Goal: Task Accomplishment & Management: Manage account settings

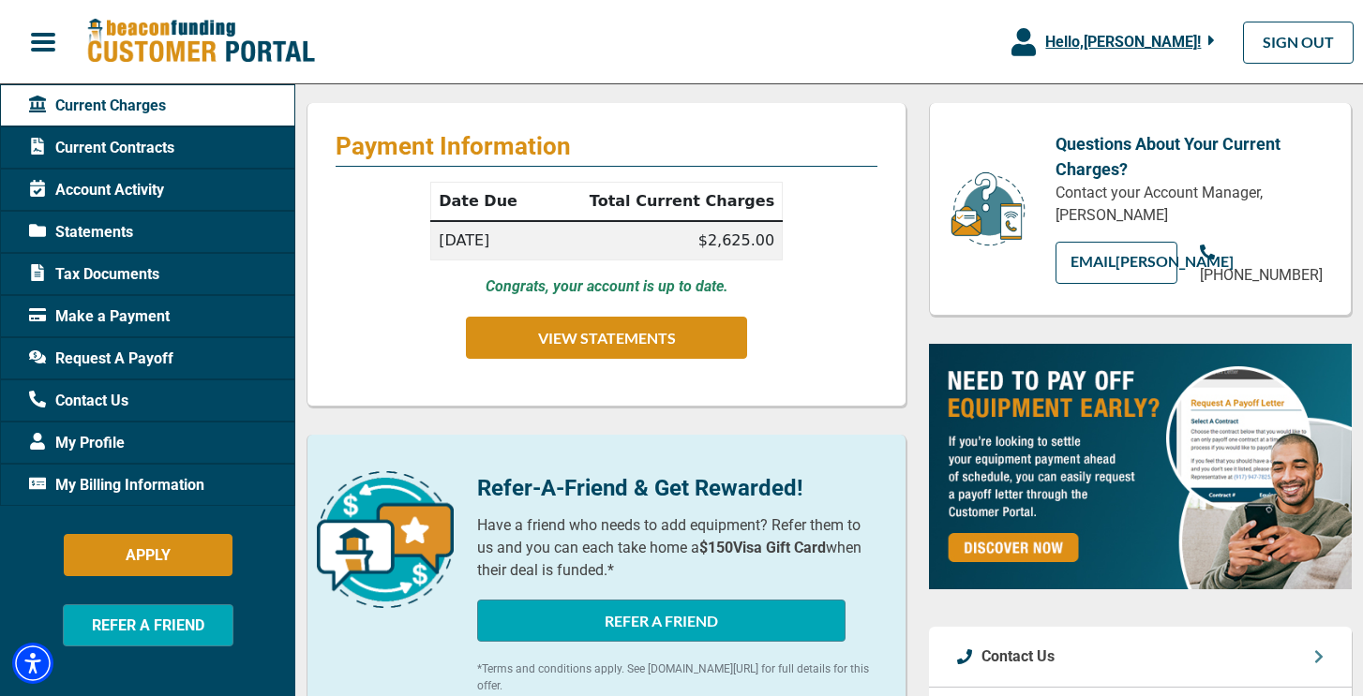
scroll to position [203, 0]
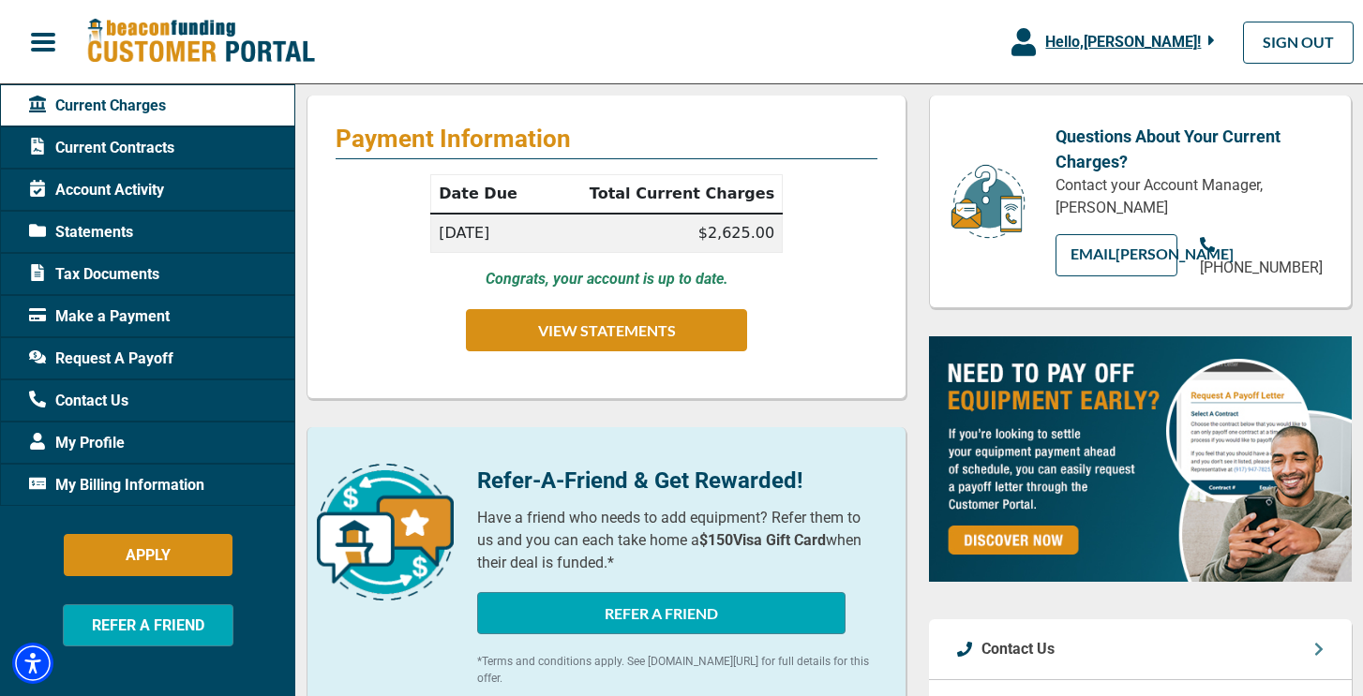
click at [149, 143] on span "Current Contracts" at bounding box center [101, 148] width 145 height 22
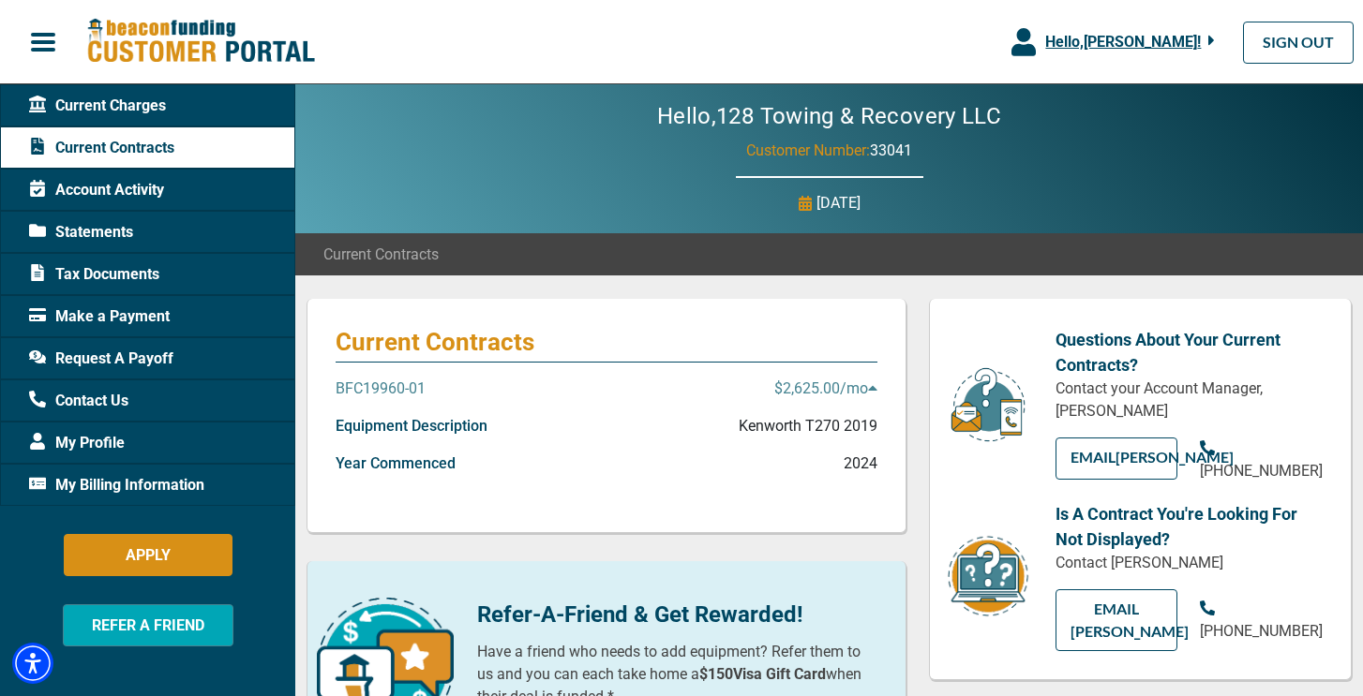
click at [865, 388] on p "$2,625.00 /mo" at bounding box center [825, 389] width 103 height 22
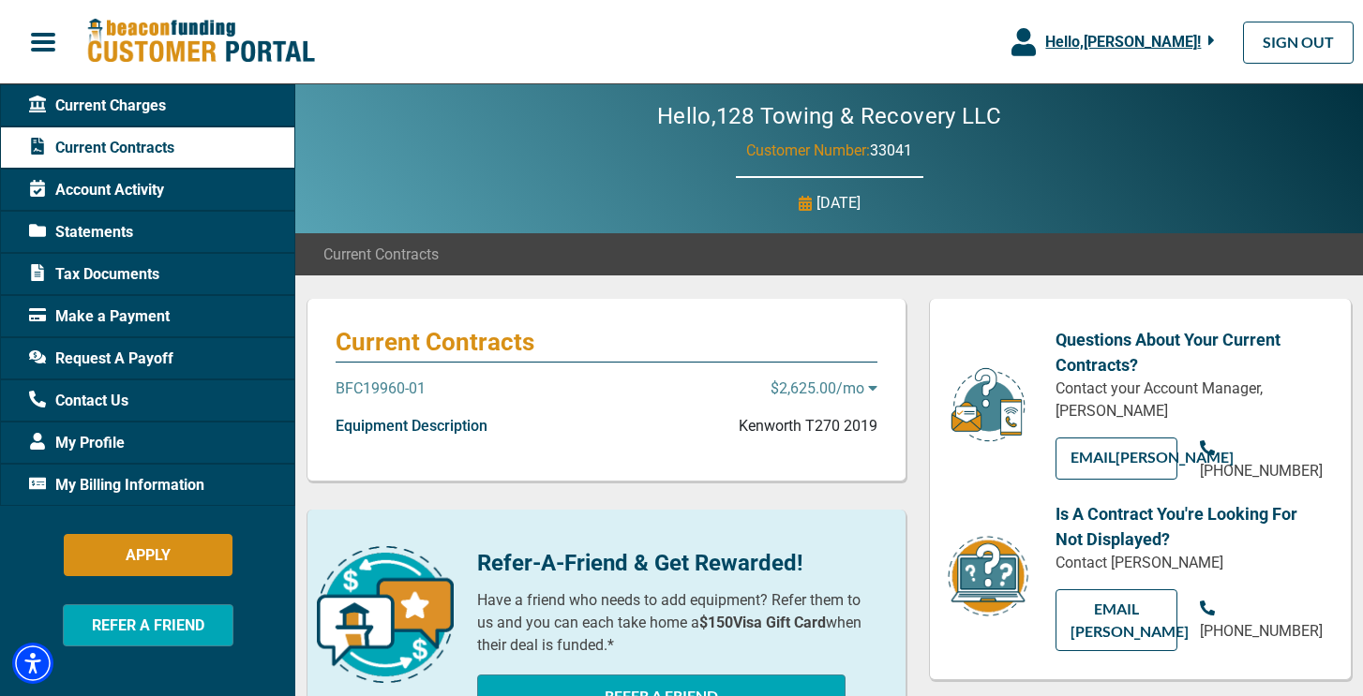
click at [865, 388] on p "$2,625.00 /mo" at bounding box center [823, 389] width 107 height 22
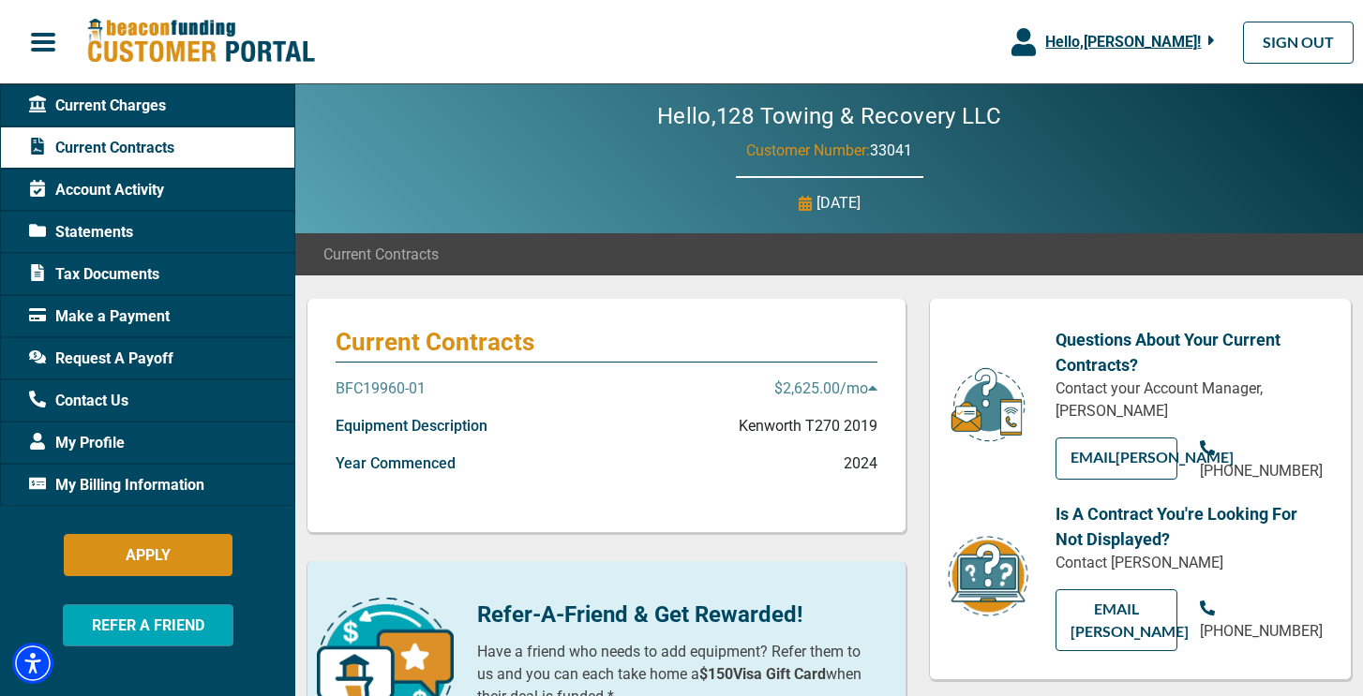
click at [157, 105] on span "Current Charges" at bounding box center [97, 106] width 137 height 22
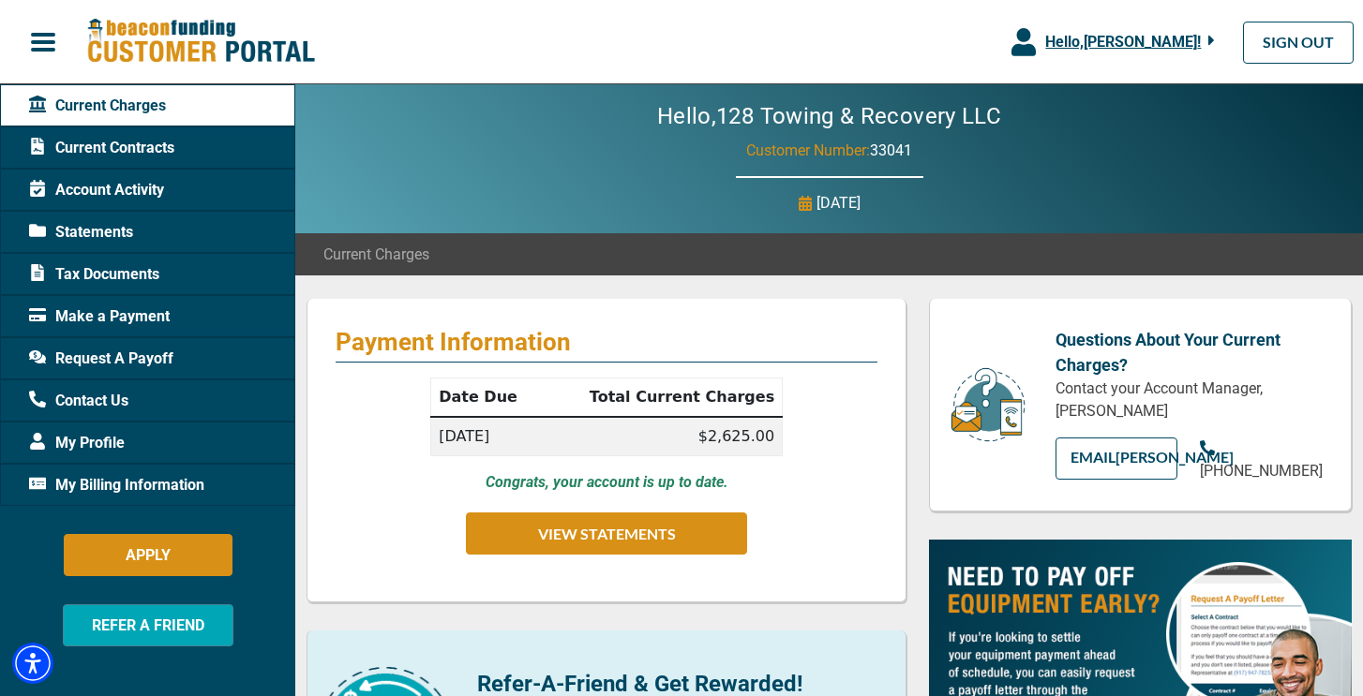
click at [177, 187] on div "Account Activity" at bounding box center [147, 190] width 295 height 42
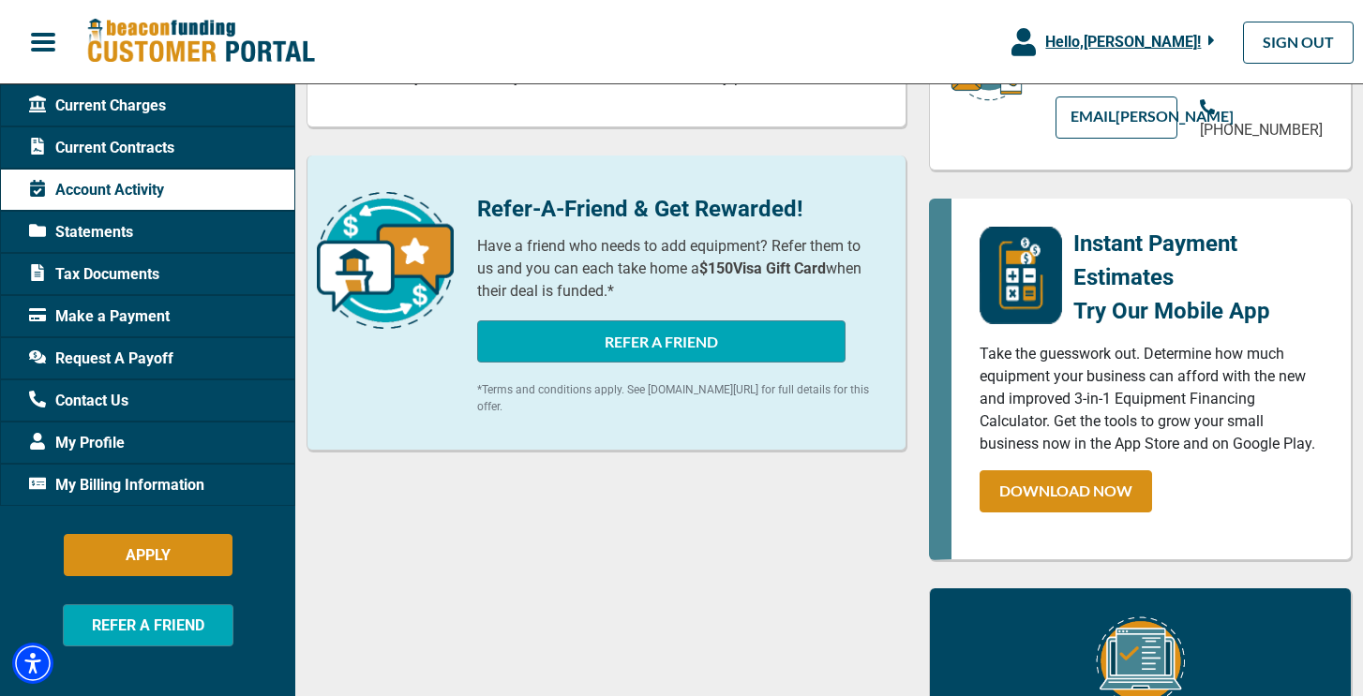
scroll to position [468, 0]
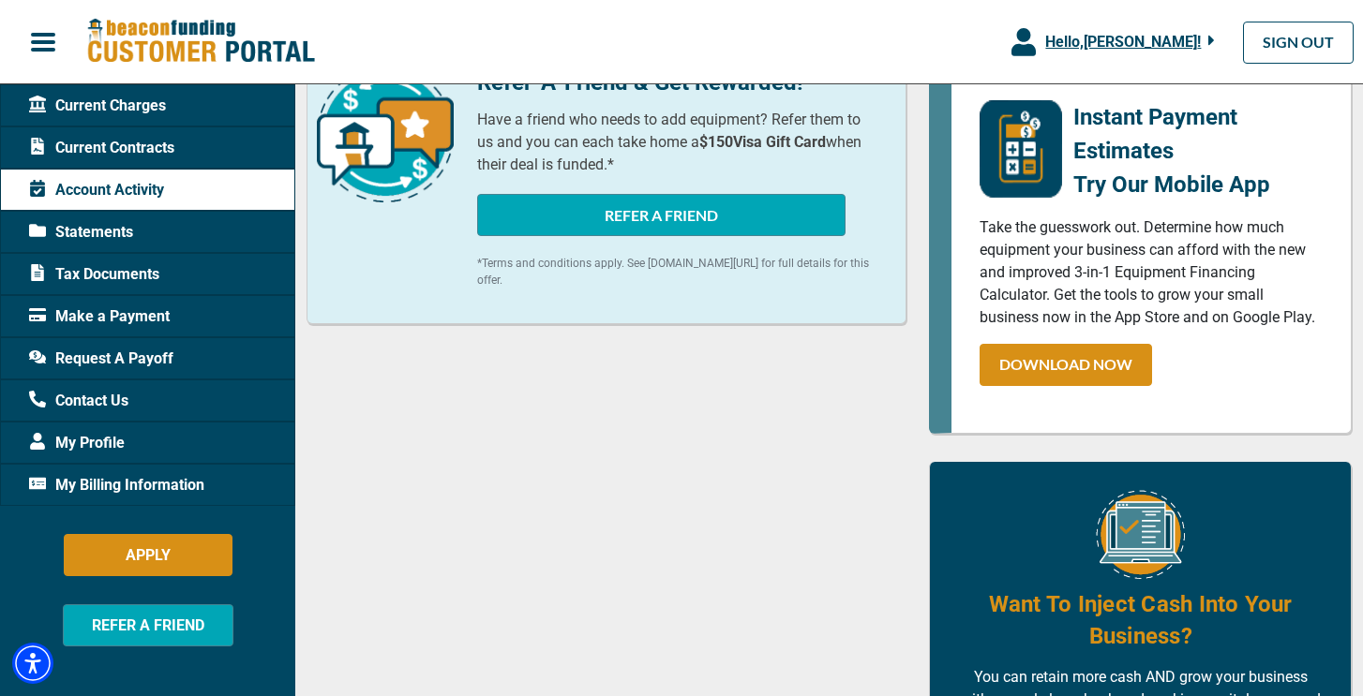
click at [164, 154] on span "Current Contracts" at bounding box center [101, 148] width 145 height 22
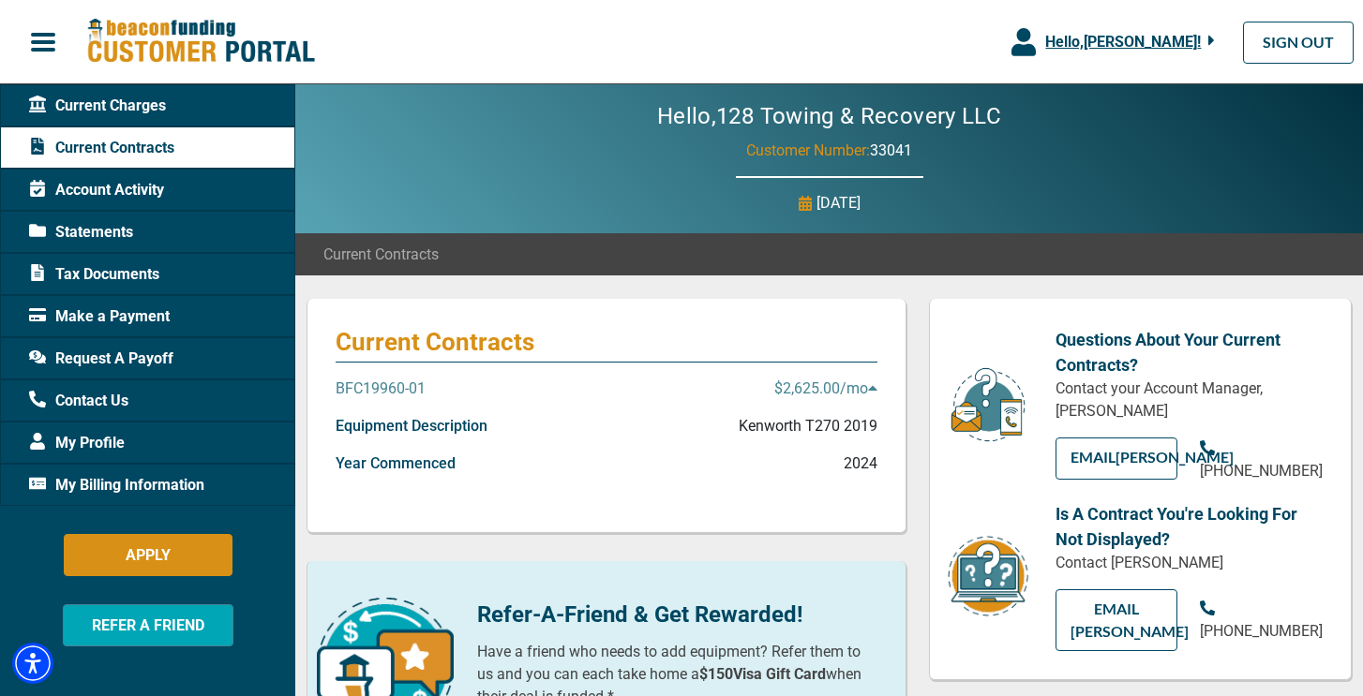
click at [377, 387] on p "BFC19960-01" at bounding box center [381, 389] width 90 height 22
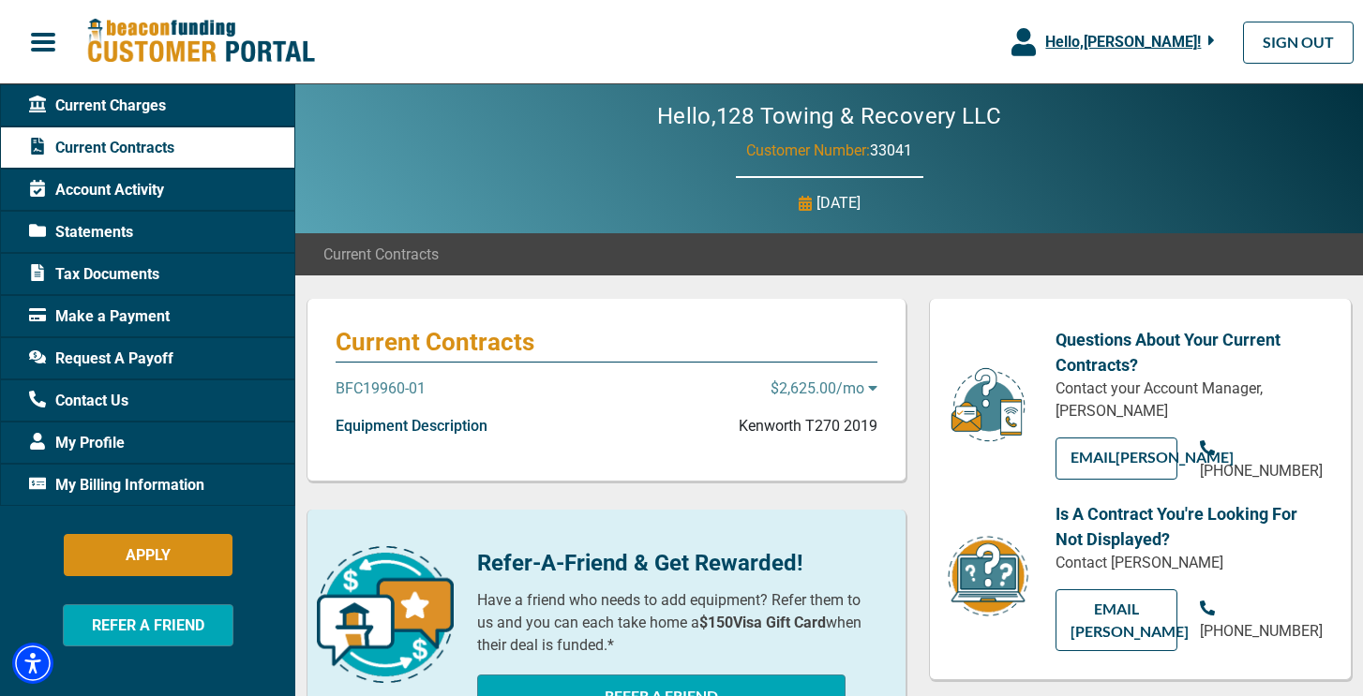
click at [377, 387] on p "BFC19960-01" at bounding box center [381, 389] width 90 height 22
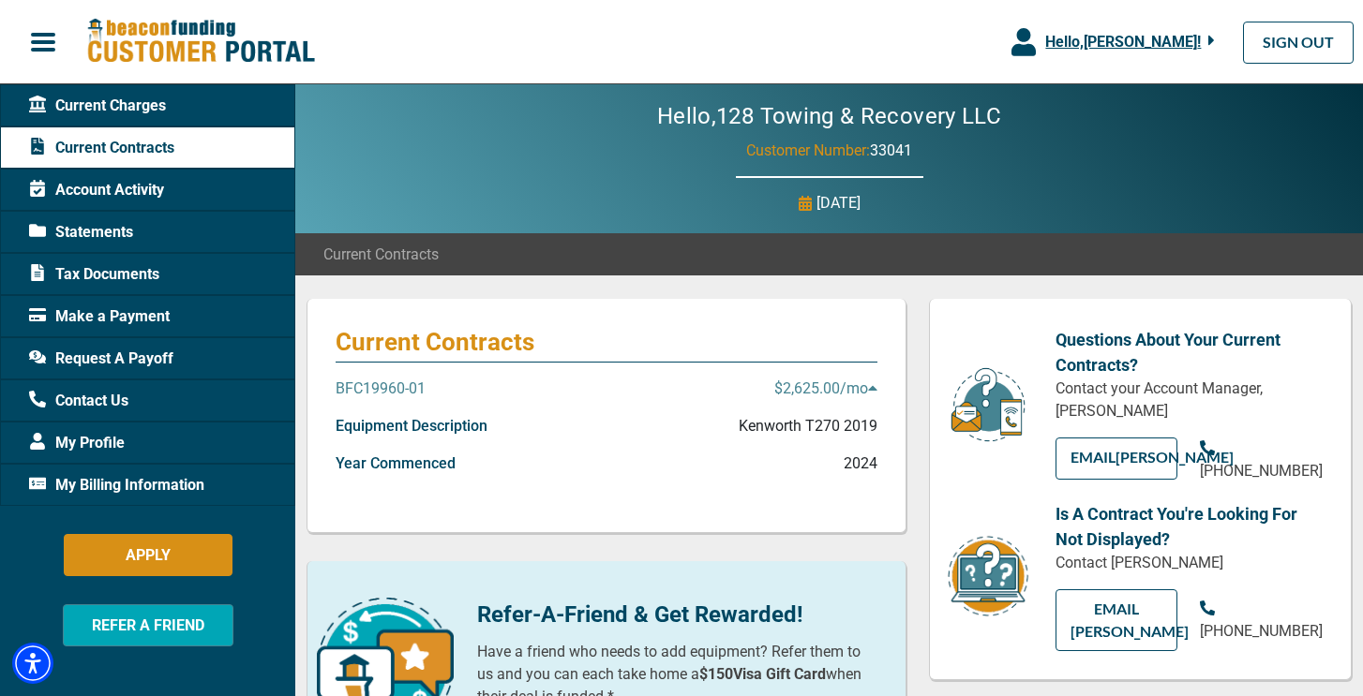
click at [377, 387] on p "BFC19960-01" at bounding box center [381, 389] width 90 height 22
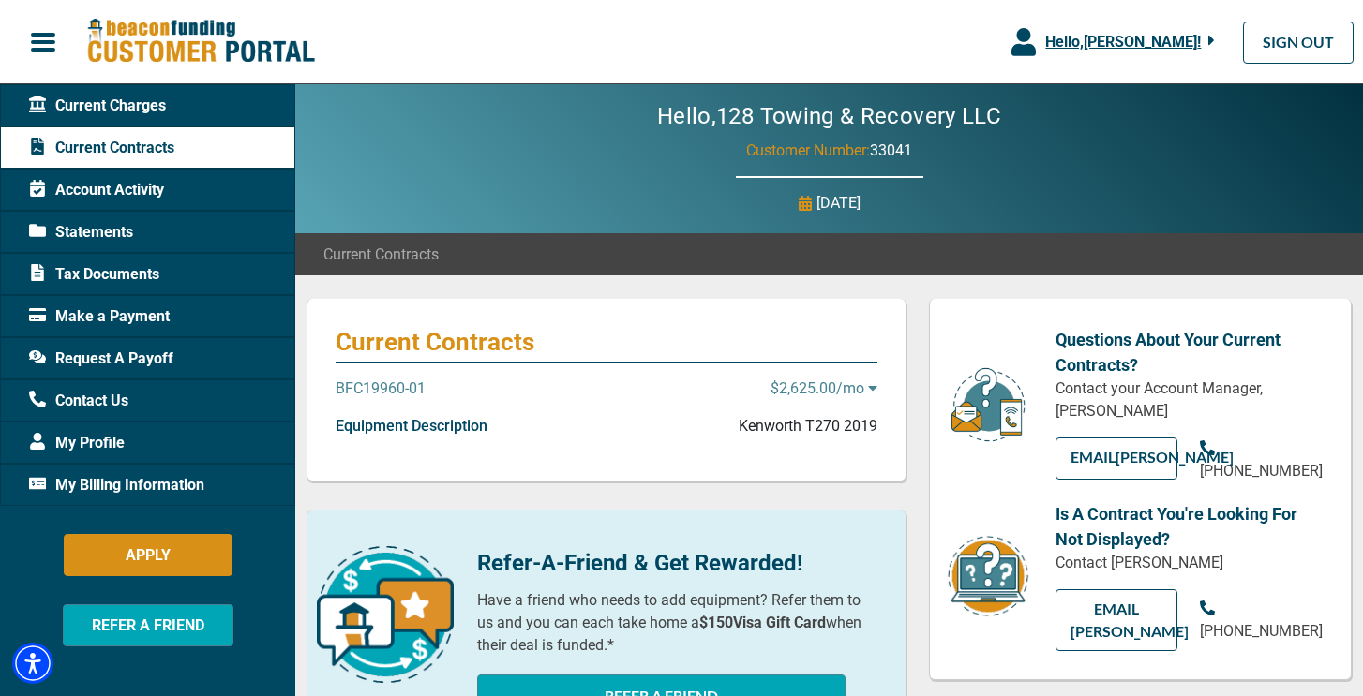
click at [377, 387] on p "BFC19960-01" at bounding box center [381, 389] width 90 height 22
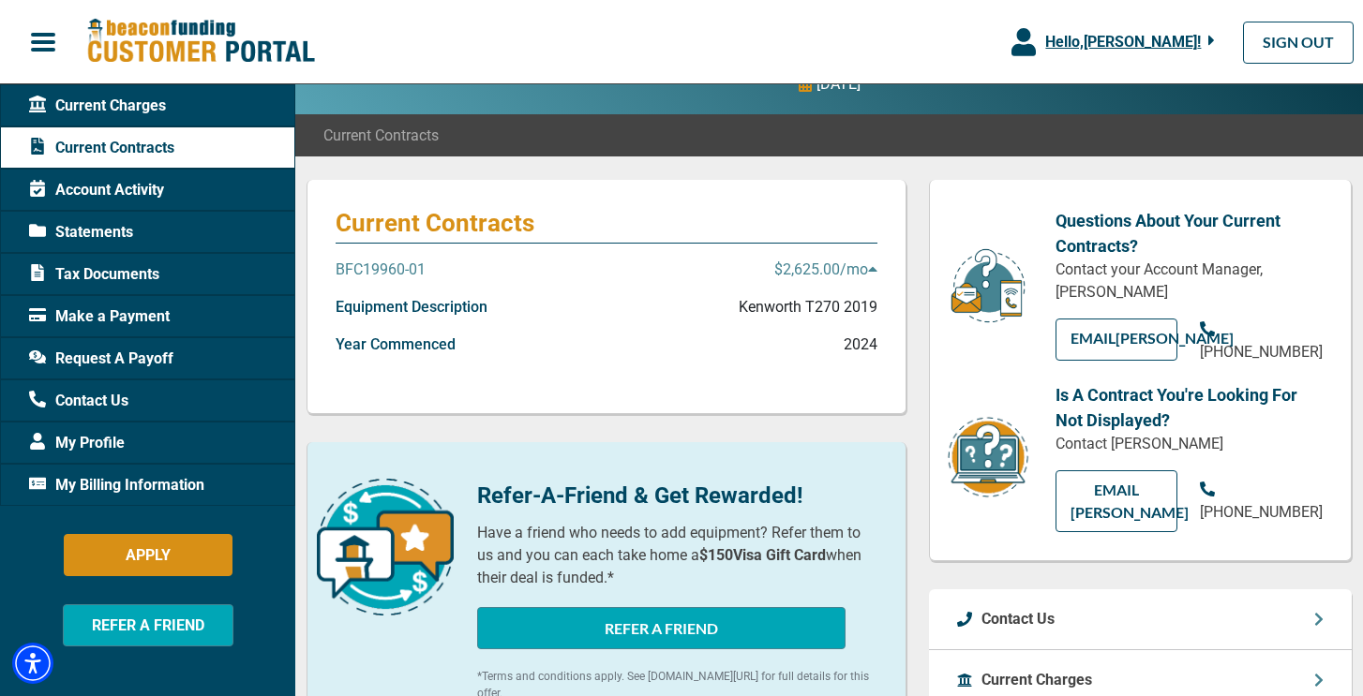
scroll to position [533, 0]
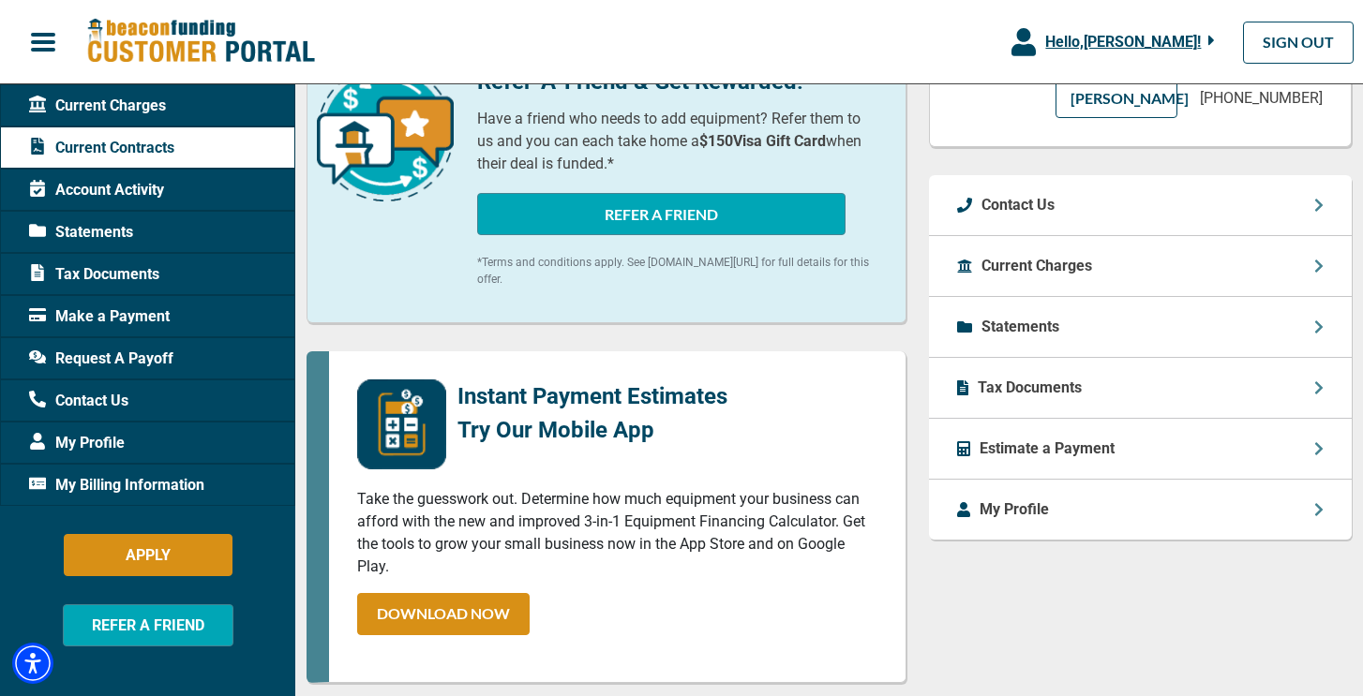
click at [1135, 318] on div "Statements" at bounding box center [1140, 327] width 423 height 61
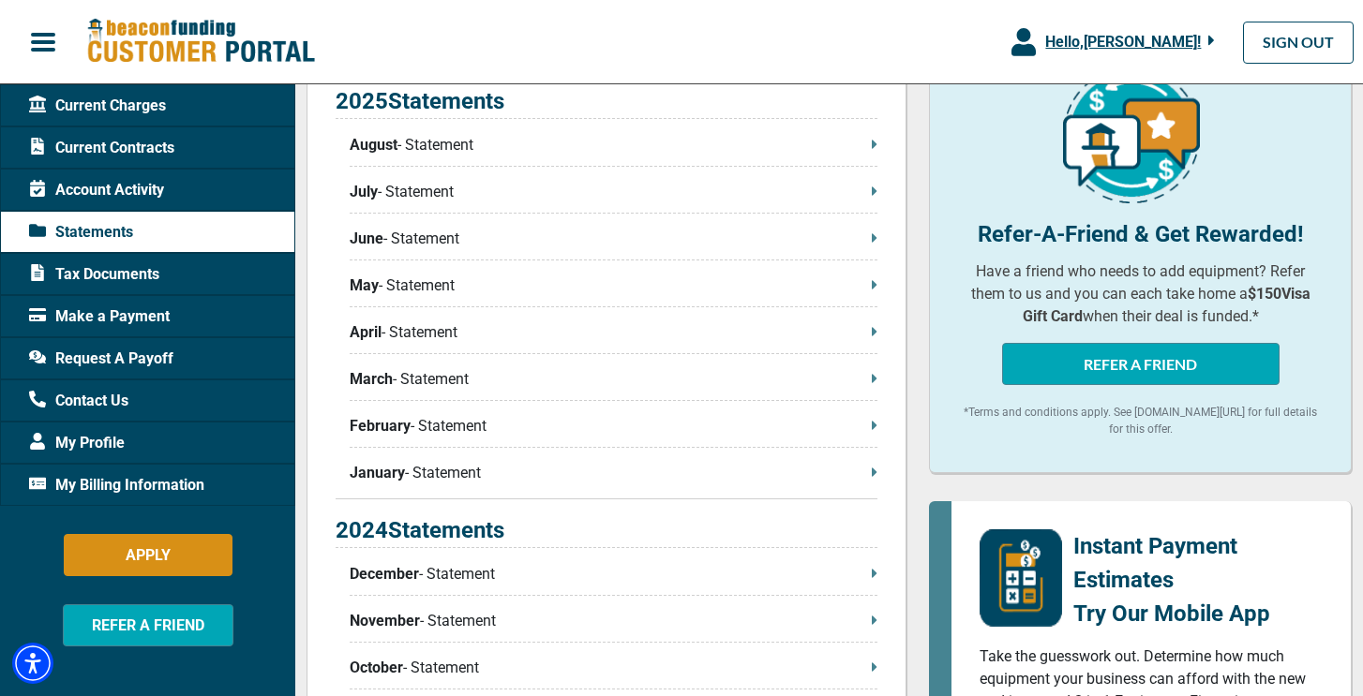
scroll to position [282, 0]
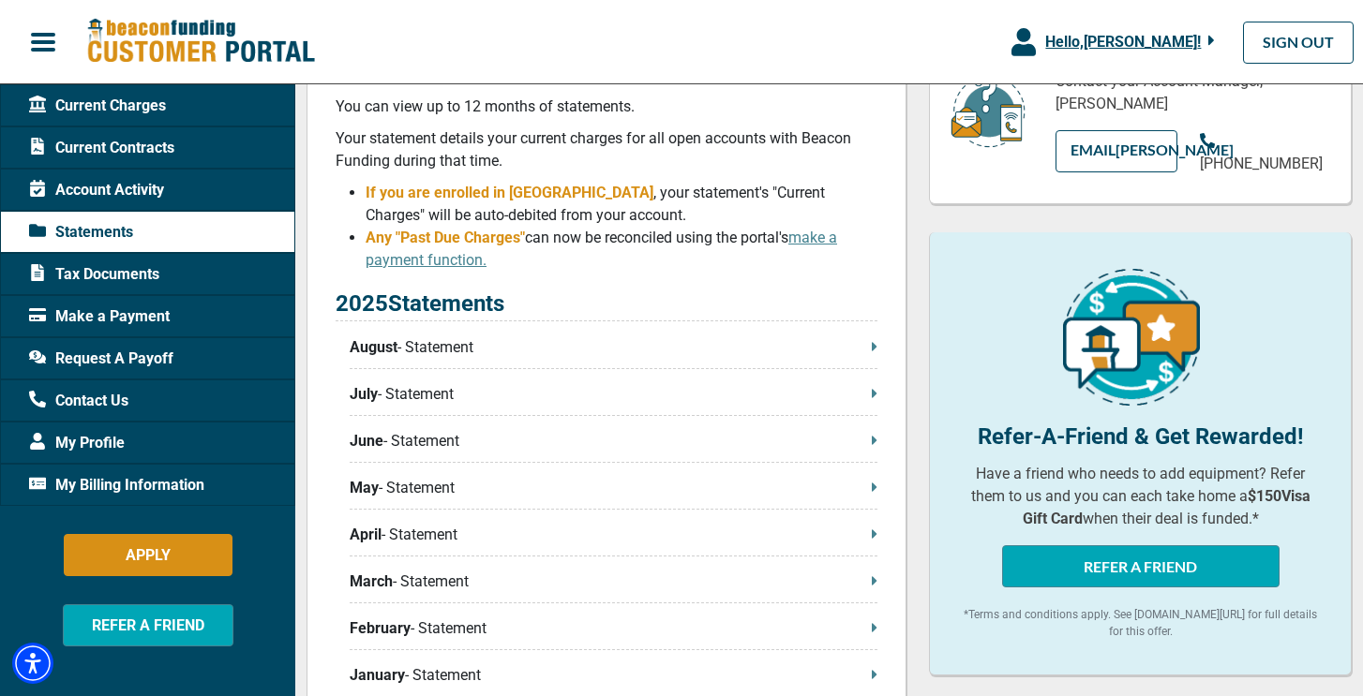
click at [489, 350] on p "August - Statement" at bounding box center [614, 347] width 528 height 22
click at [540, 305] on p "2025 Statements" at bounding box center [607, 304] width 542 height 35
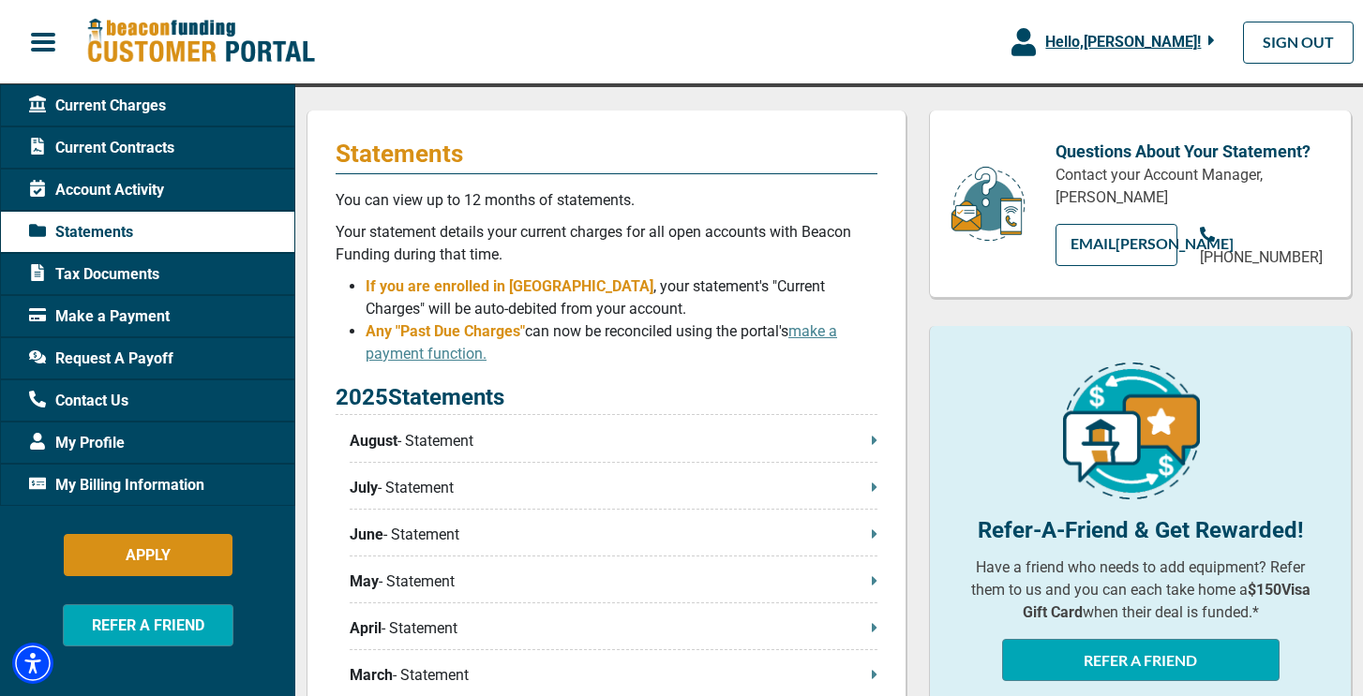
scroll to position [198, 0]
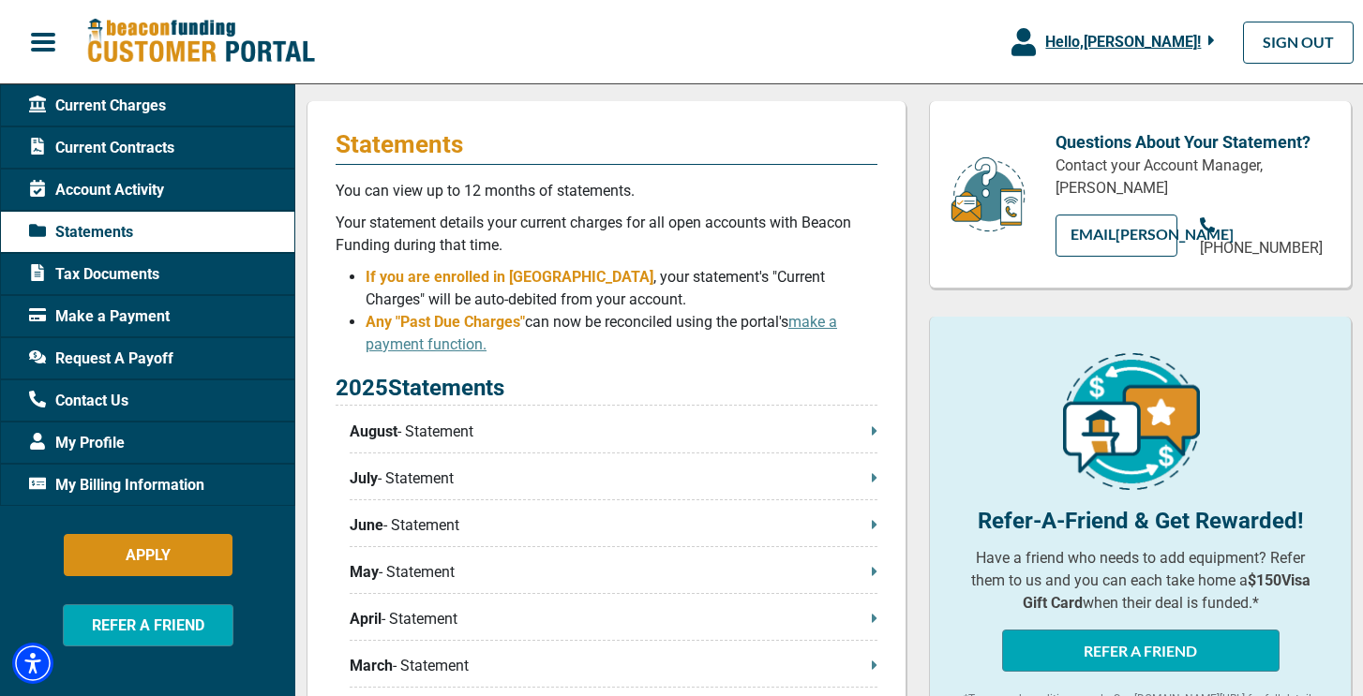
click at [25, 39] on button "button" at bounding box center [43, 41] width 86 height 39
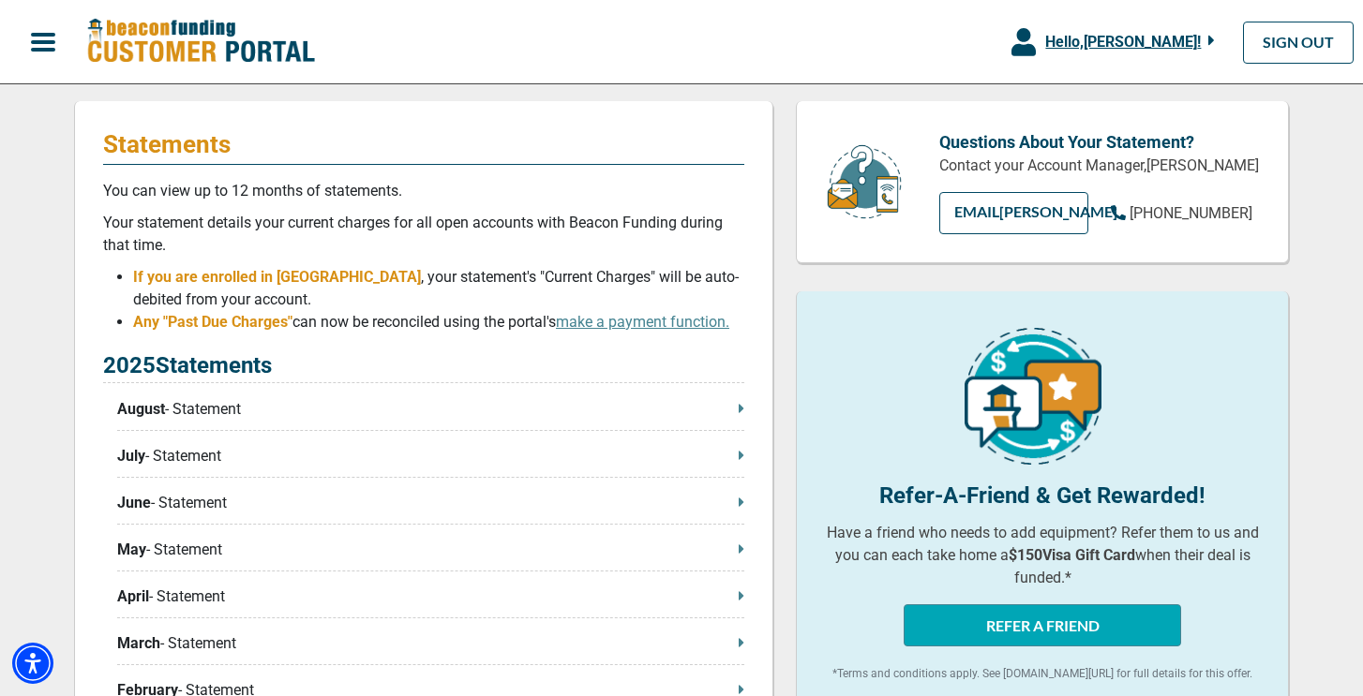
click at [29, 38] on button "button" at bounding box center [43, 41] width 86 height 39
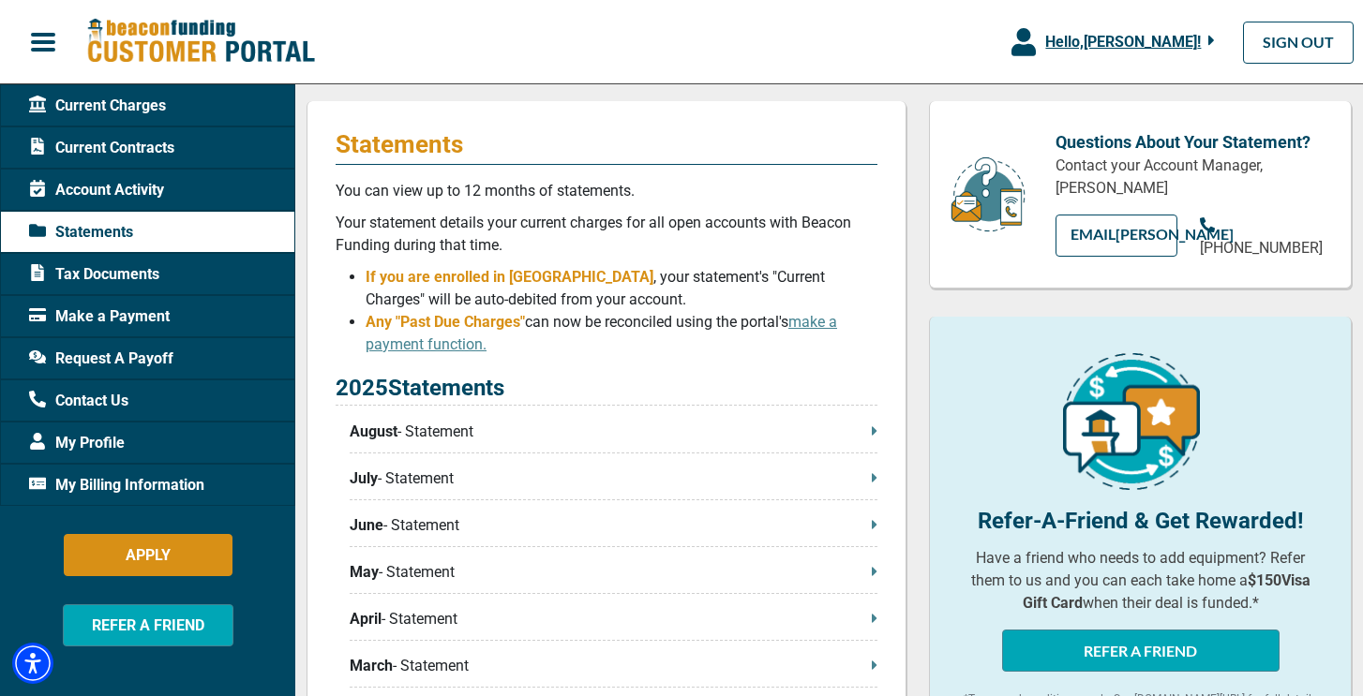
click at [196, 485] on span "My Billing Information" at bounding box center [116, 485] width 175 height 22
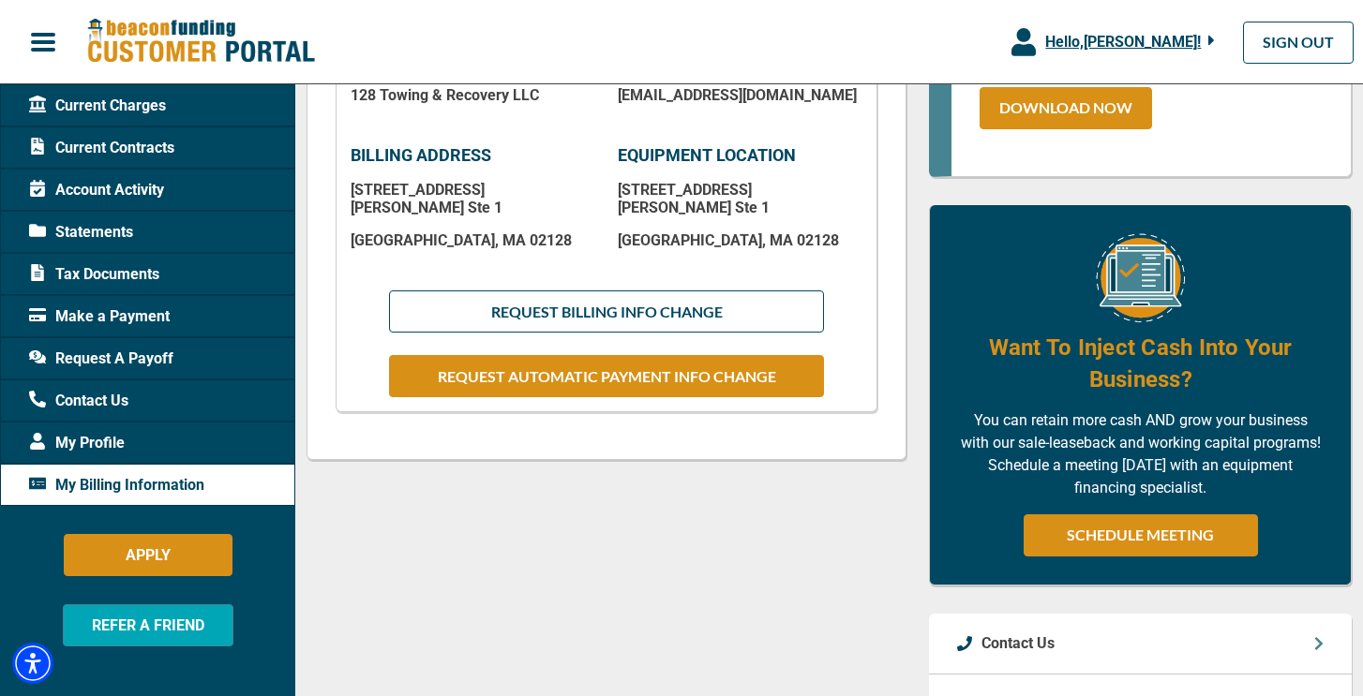
scroll to position [485, 0]
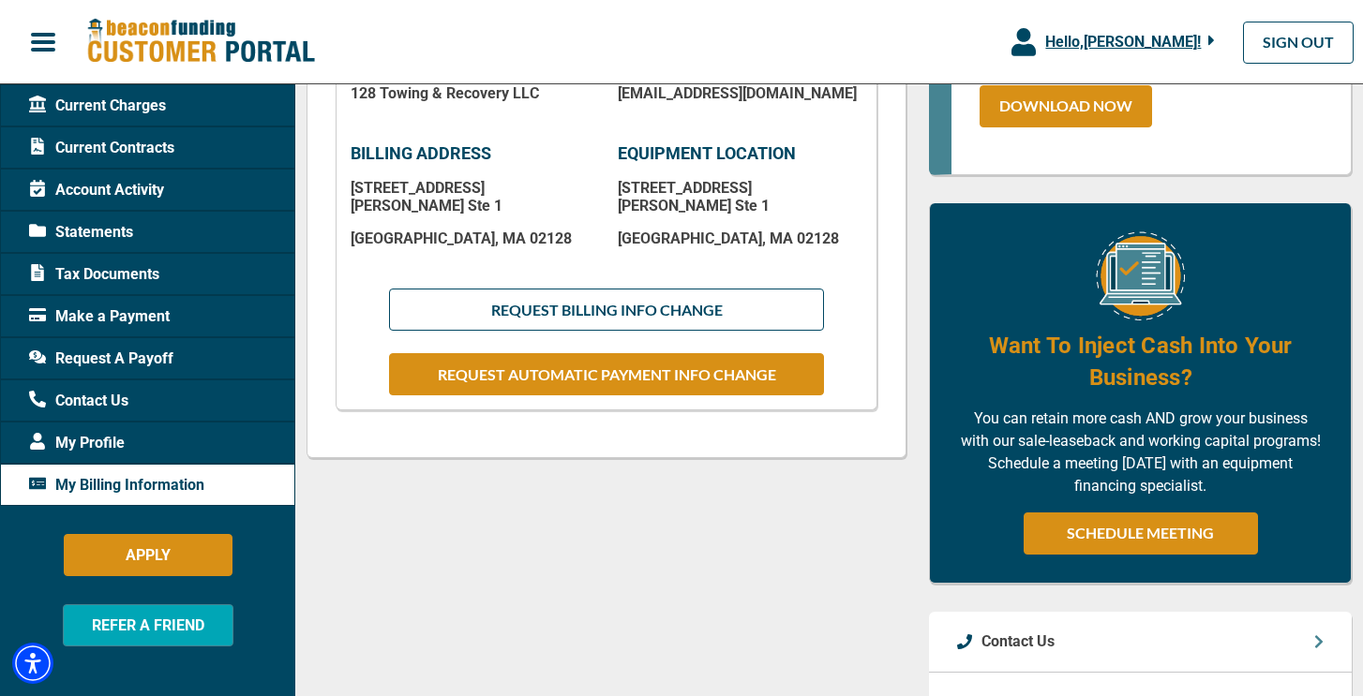
click at [157, 445] on div "My Profile" at bounding box center [147, 443] width 295 height 42
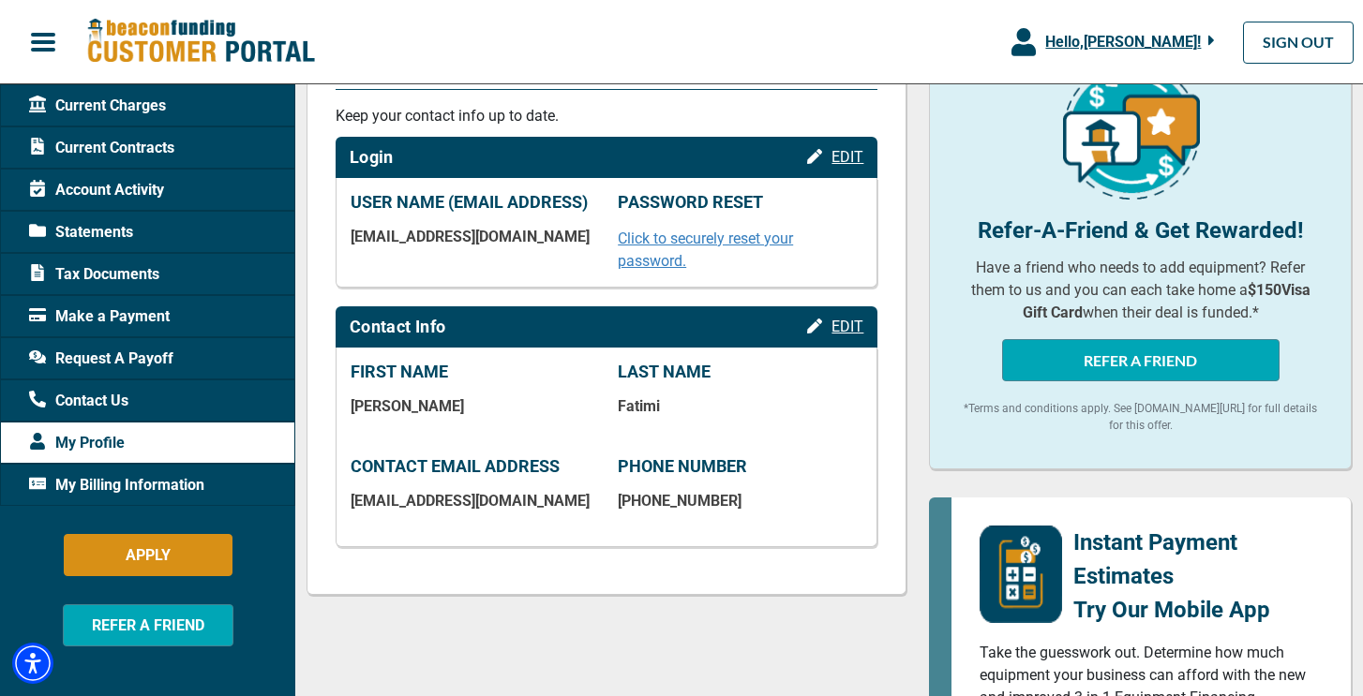
scroll to position [274, 0]
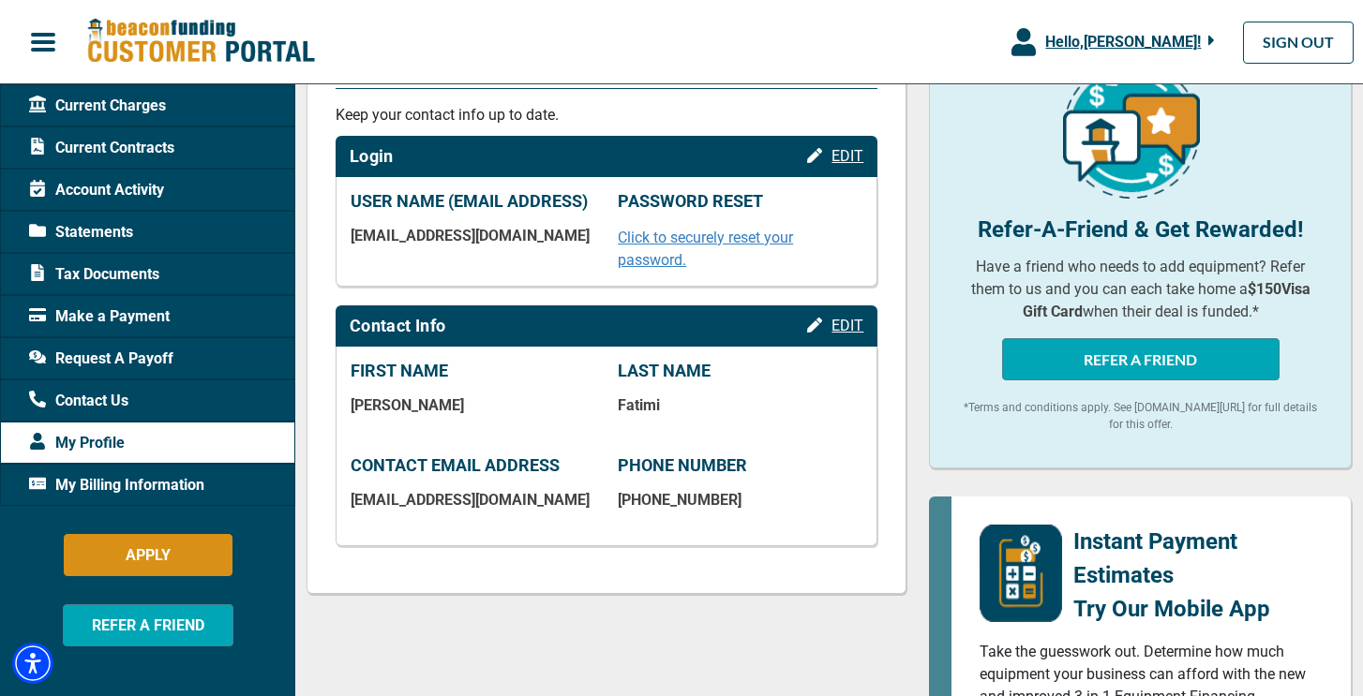
click at [150, 231] on div "Statements" at bounding box center [147, 232] width 295 height 42
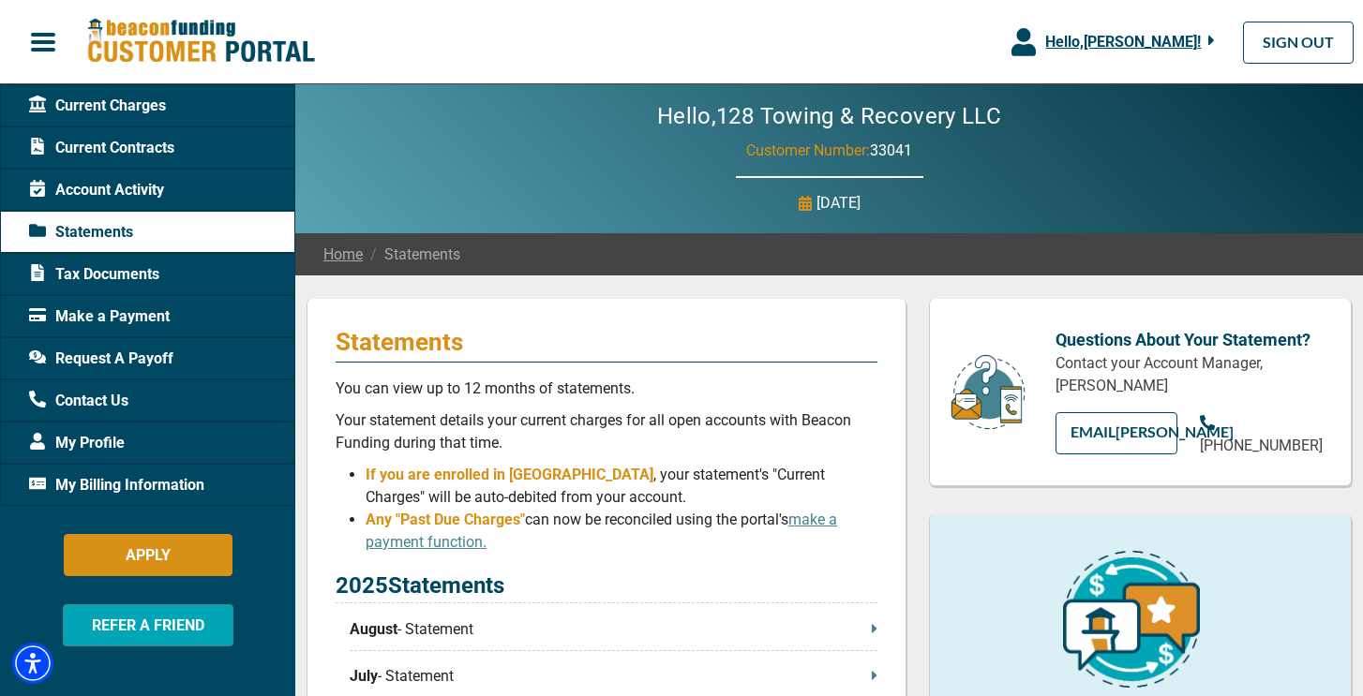
click at [157, 276] on span "Tax Documents" at bounding box center [94, 274] width 130 height 22
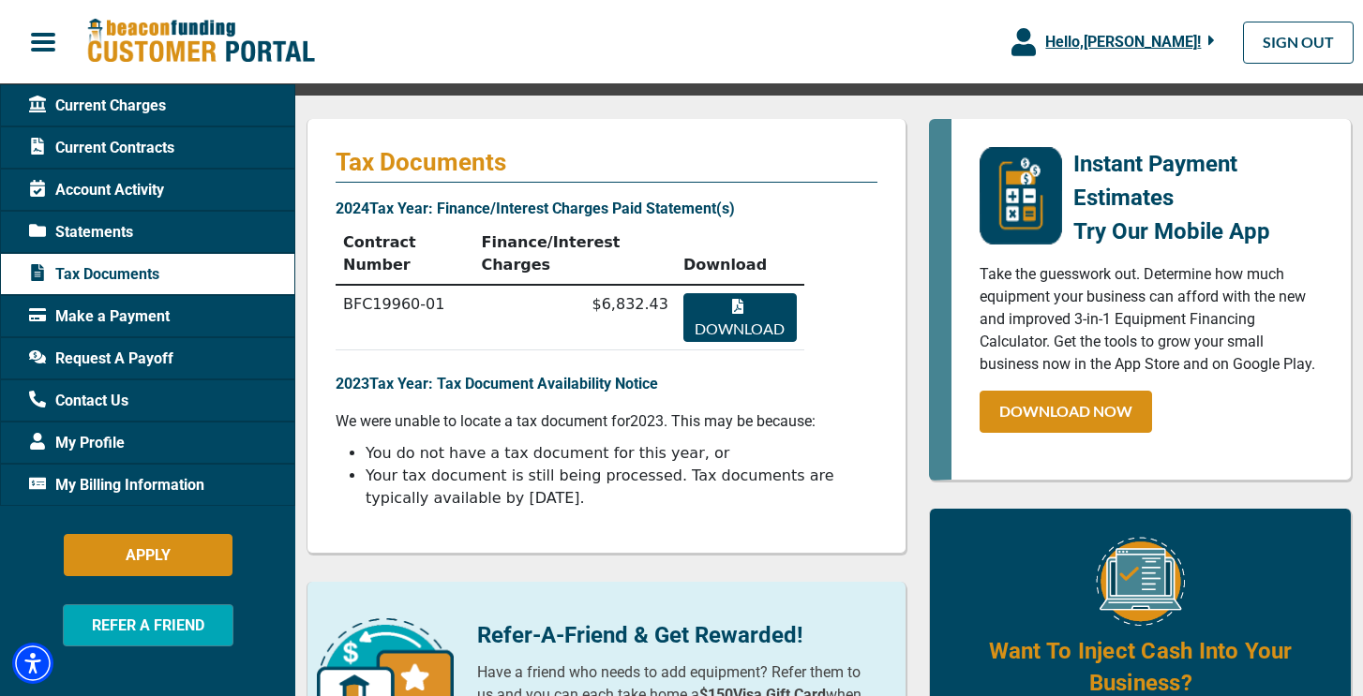
scroll to position [166, 0]
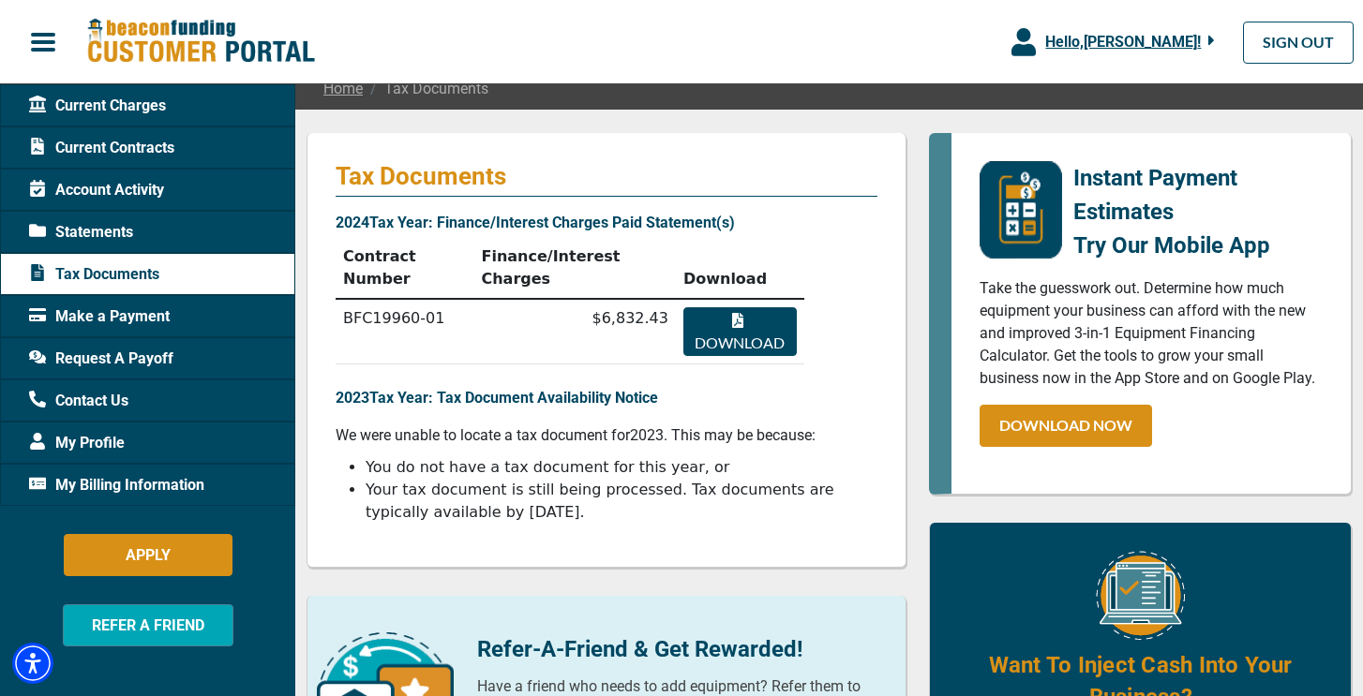
click at [159, 153] on span "Current Contracts" at bounding box center [101, 148] width 145 height 22
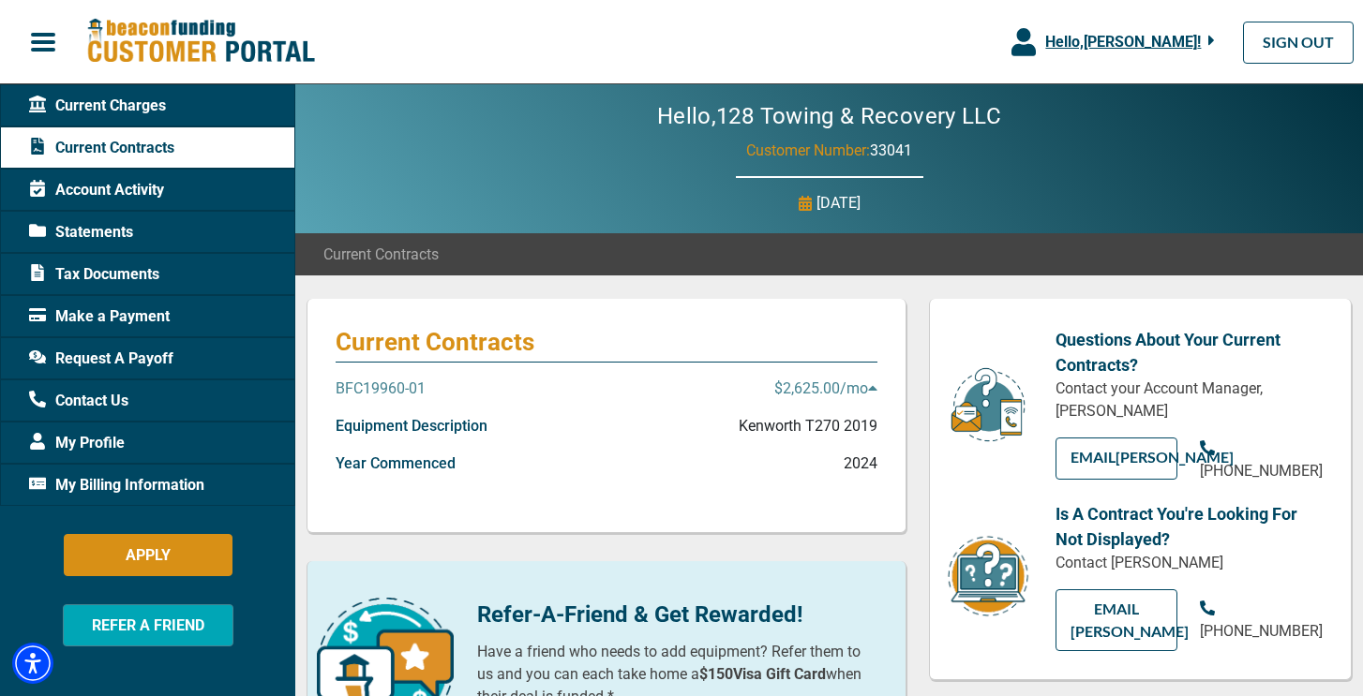
click at [902, 149] on span "33041" at bounding box center [891, 151] width 42 height 18
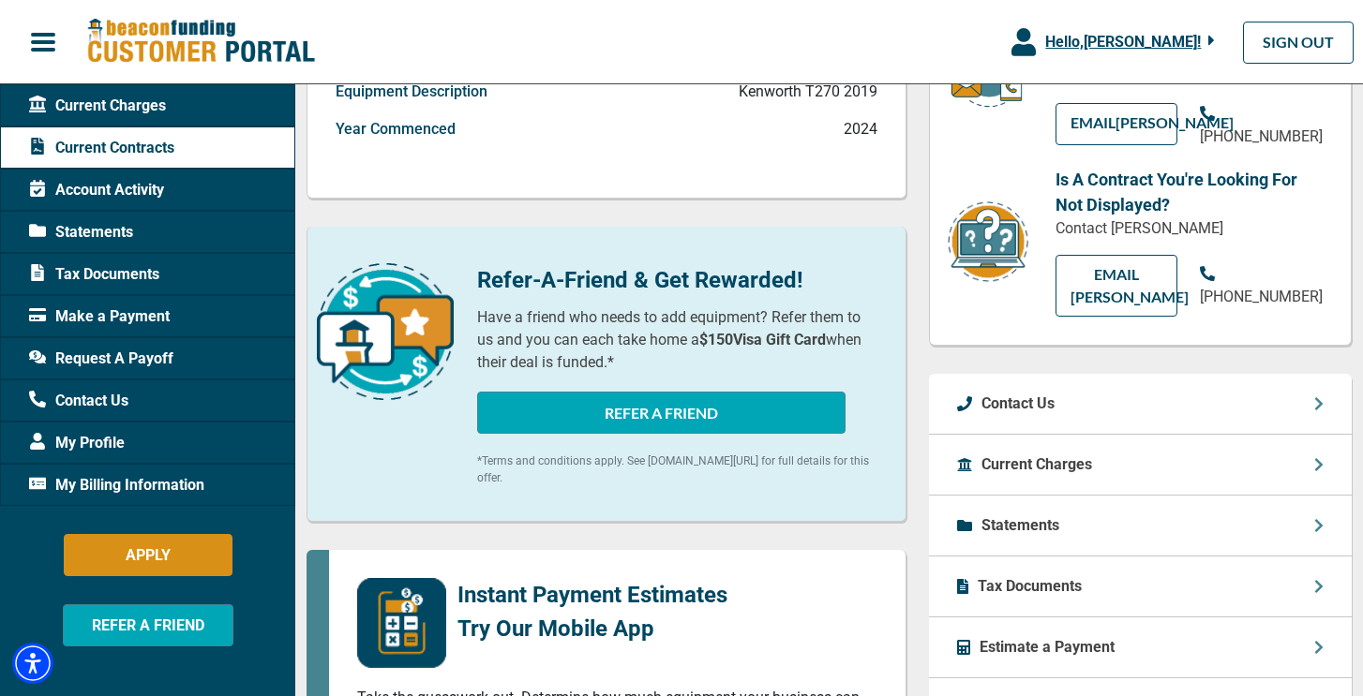
scroll to position [512, 0]
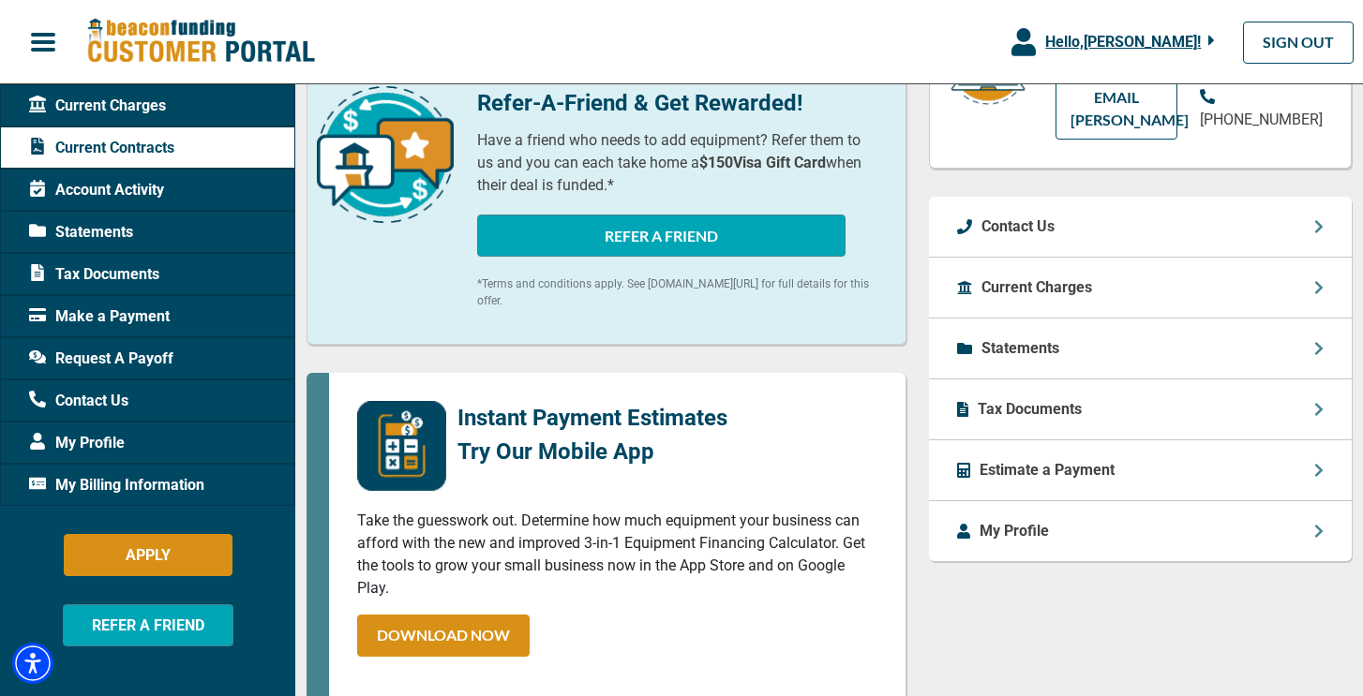
click at [153, 441] on div "My Profile" at bounding box center [147, 443] width 295 height 42
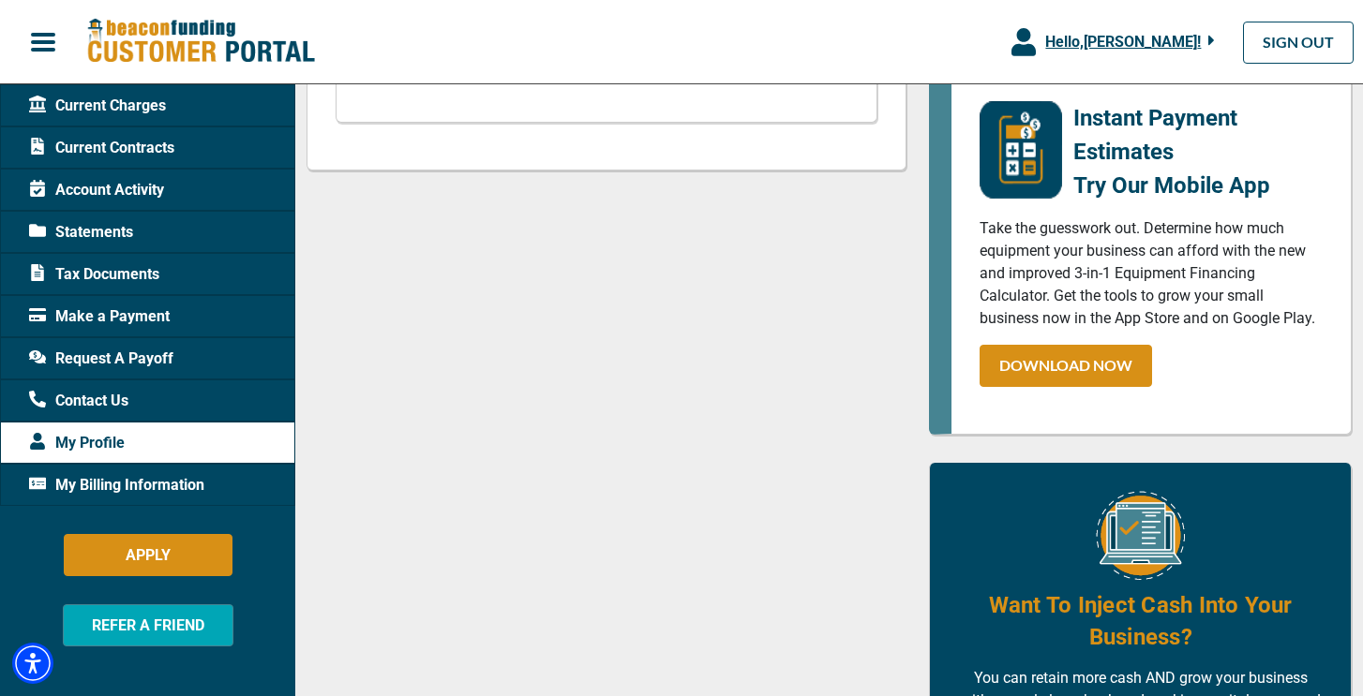
scroll to position [698, 0]
click at [143, 355] on span "Request A Payoff" at bounding box center [101, 359] width 144 height 22
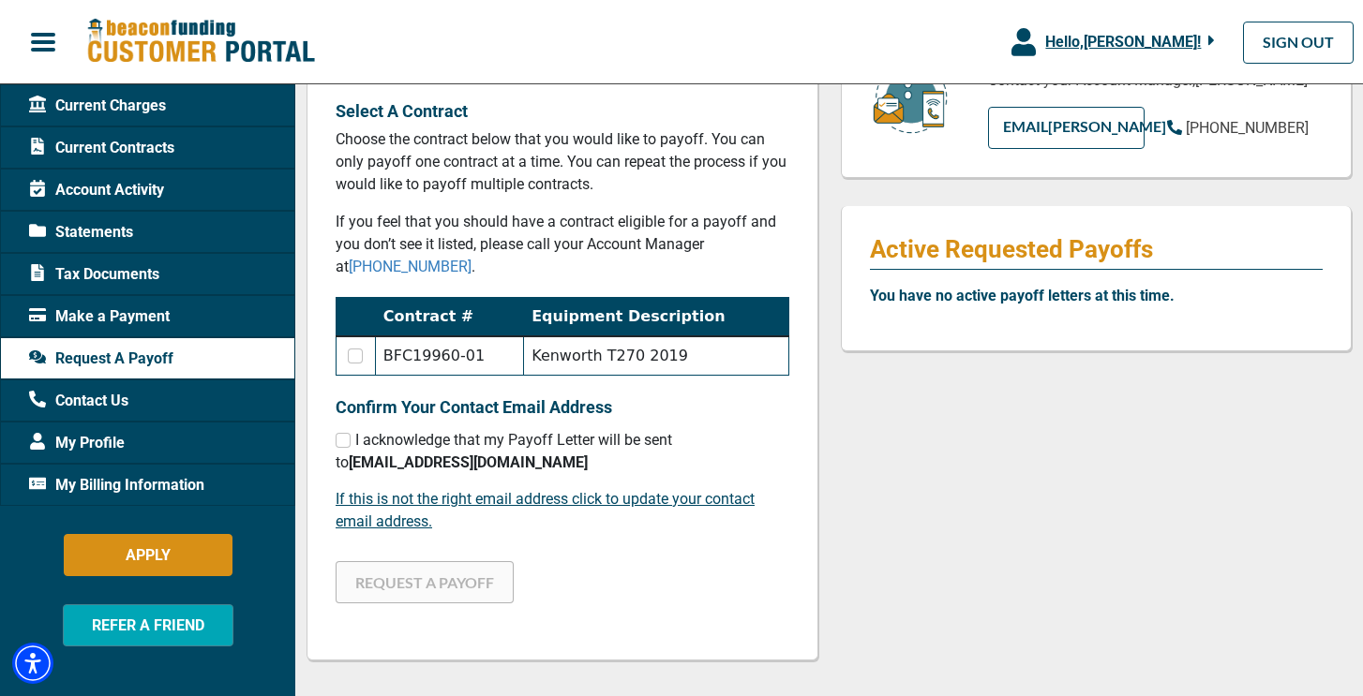
scroll to position [307, 0]
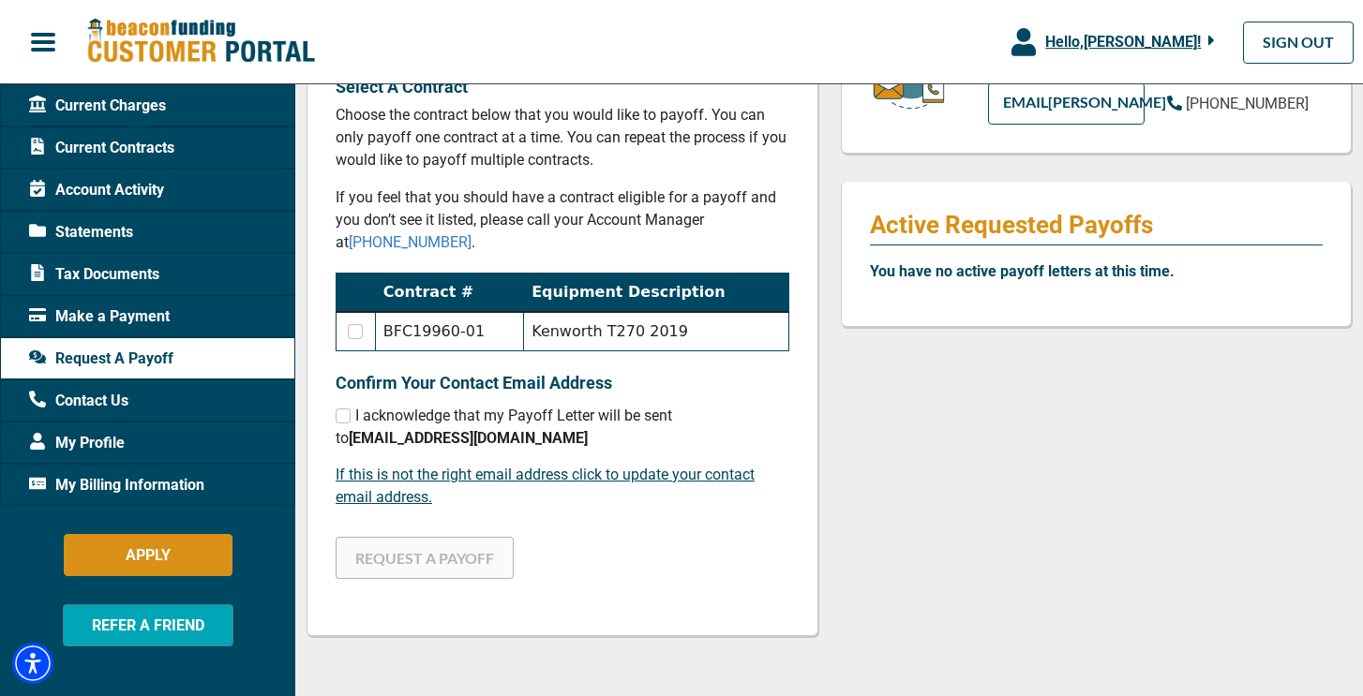
click at [444, 350] on td "BFC19960-01" at bounding box center [449, 331] width 148 height 39
click at [438, 332] on td "BFC19960-01" at bounding box center [449, 331] width 148 height 39
click at [366, 336] on td at bounding box center [355, 331] width 39 height 39
click at [362, 331] on input "checkbox" at bounding box center [355, 331] width 15 height 15
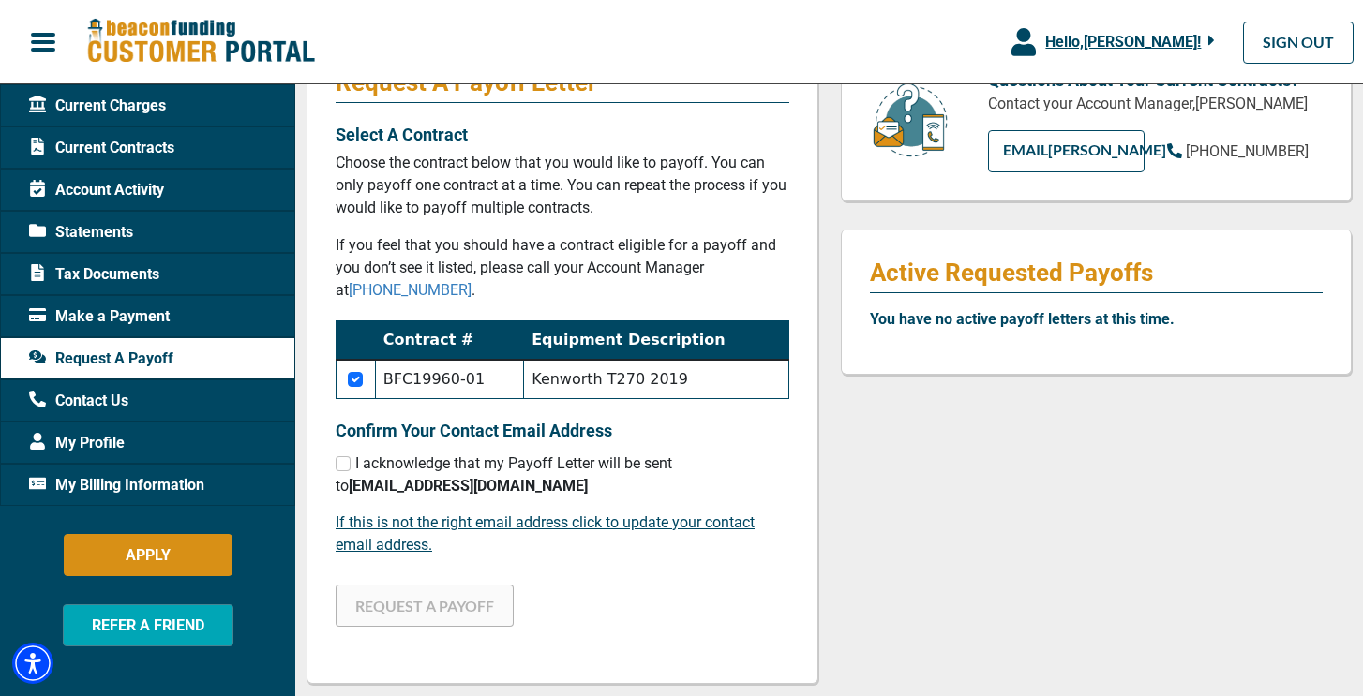
scroll to position [268, 0]
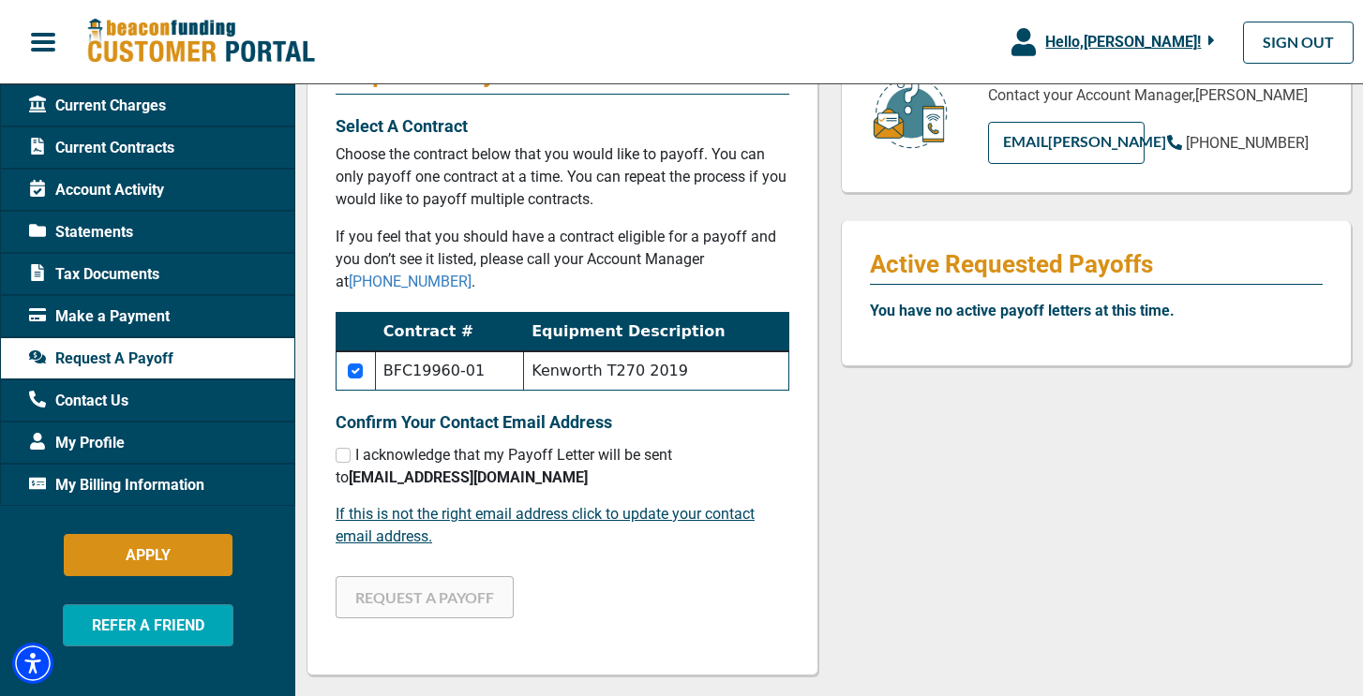
click at [357, 377] on input "checkbox" at bounding box center [355, 371] width 15 height 15
checkbox input "false"
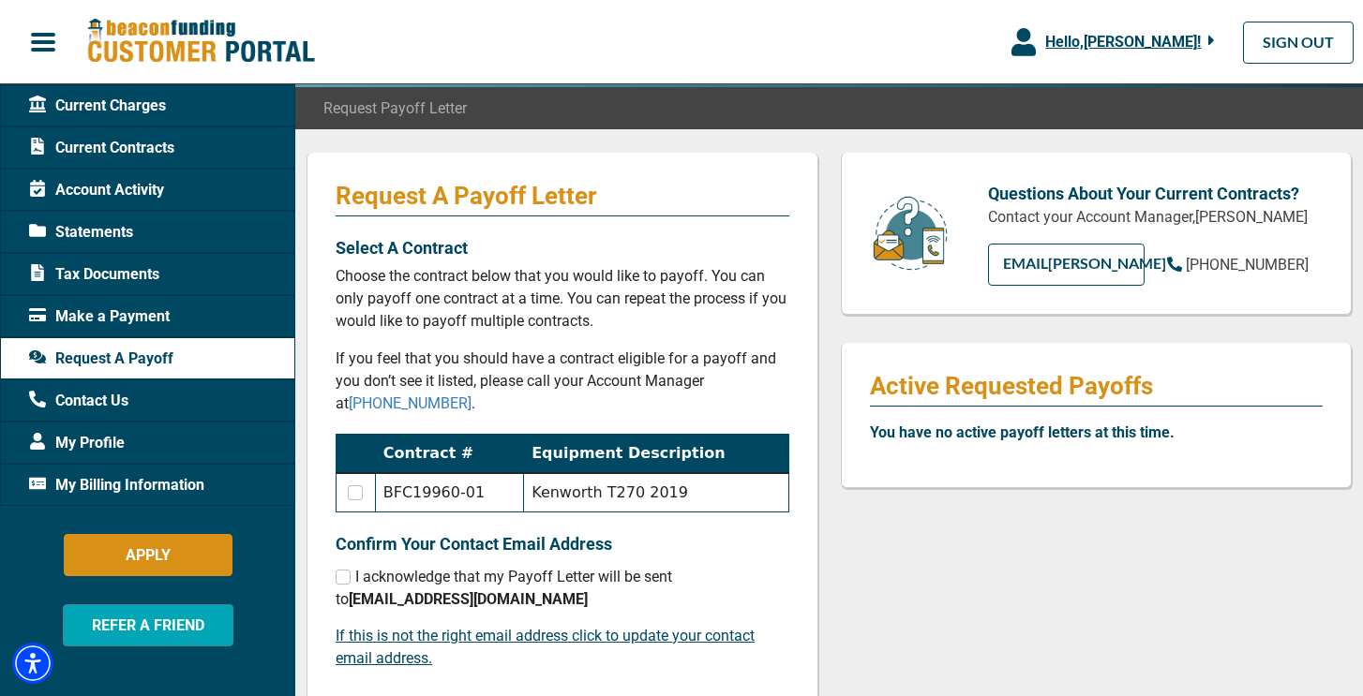
scroll to position [148, 0]
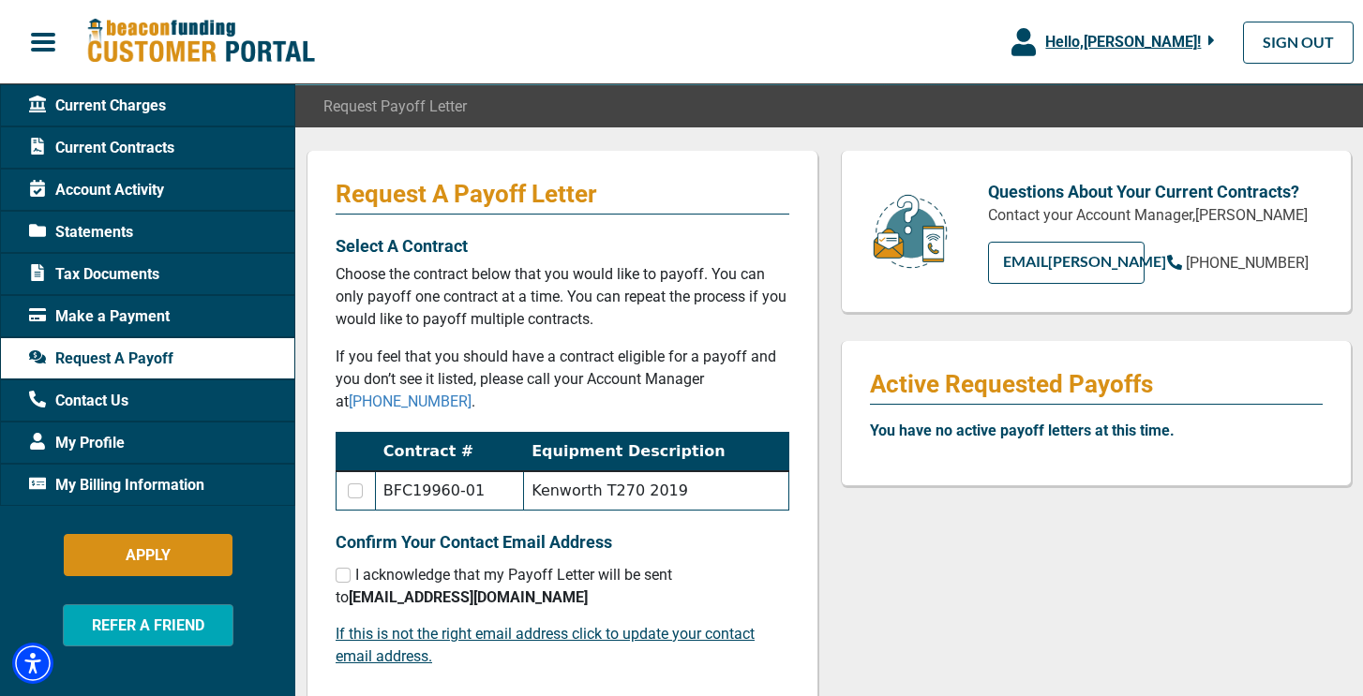
click at [177, 272] on div "Tax Documents" at bounding box center [147, 274] width 295 height 42
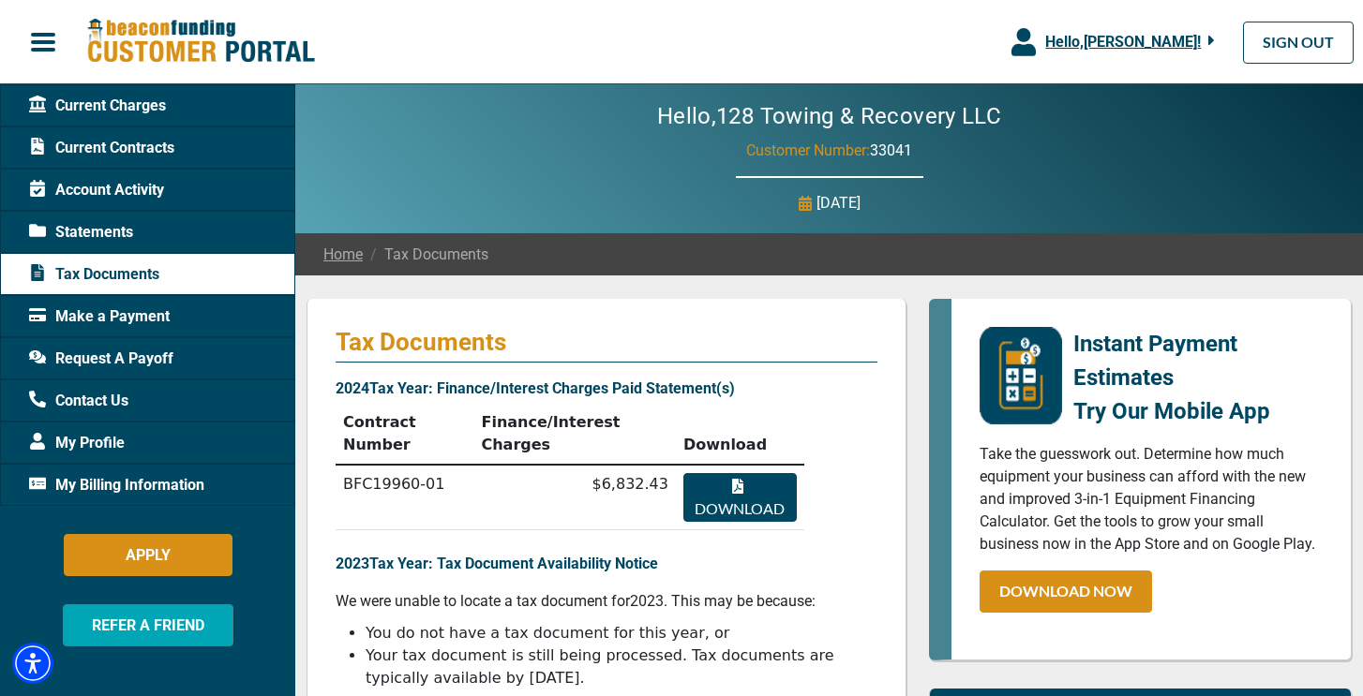
click at [744, 505] on button "Download" at bounding box center [739, 497] width 113 height 49
click at [127, 227] on span "Statements" at bounding box center [81, 232] width 104 height 22
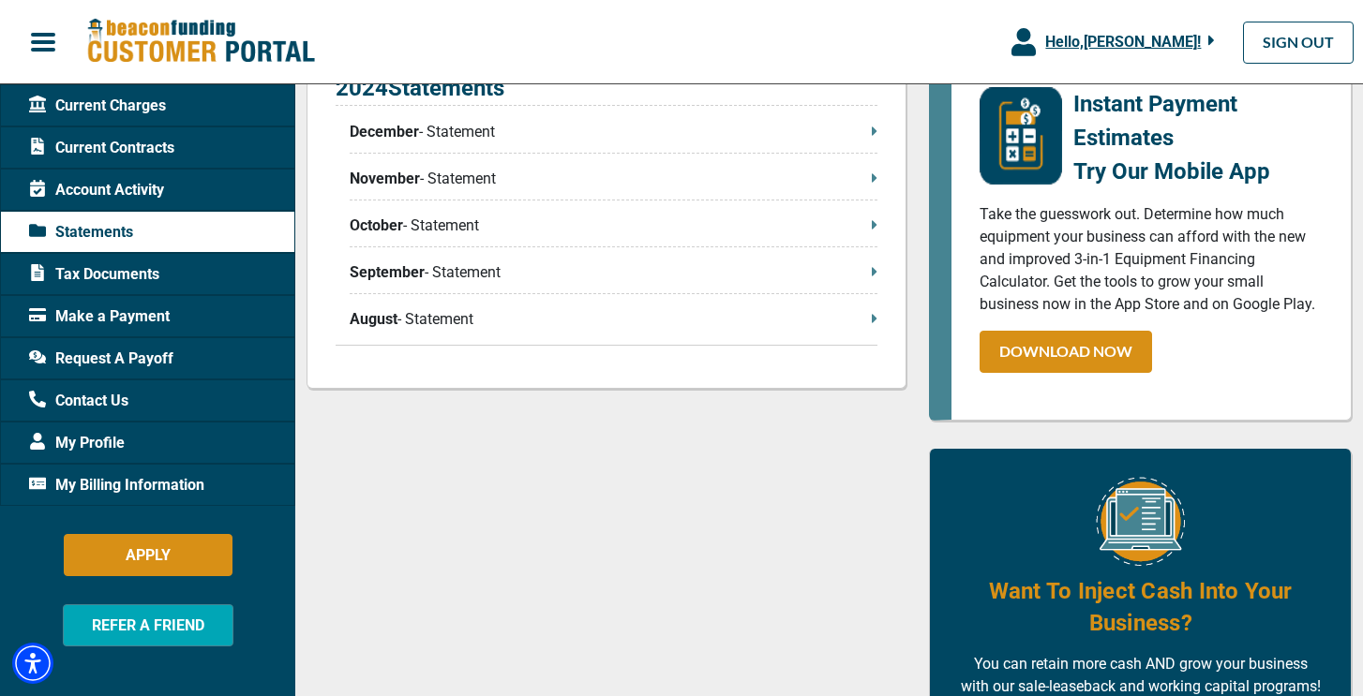
scroll to position [904, 0]
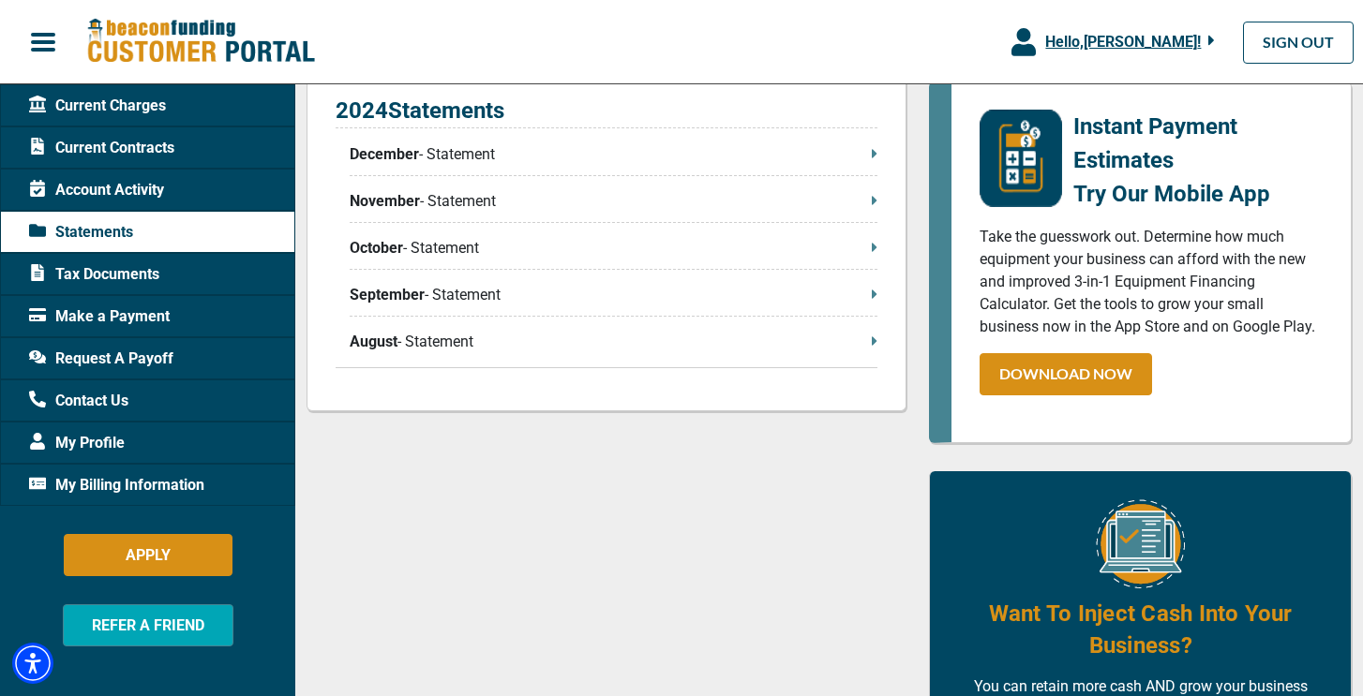
click at [470, 334] on div "2024 Statements December - Statement November - Statement October - Statement S…" at bounding box center [607, 231] width 542 height 275
click at [452, 348] on p "August - Statement" at bounding box center [614, 342] width 528 height 22
click at [137, 191] on span "Account Activity" at bounding box center [96, 190] width 135 height 22
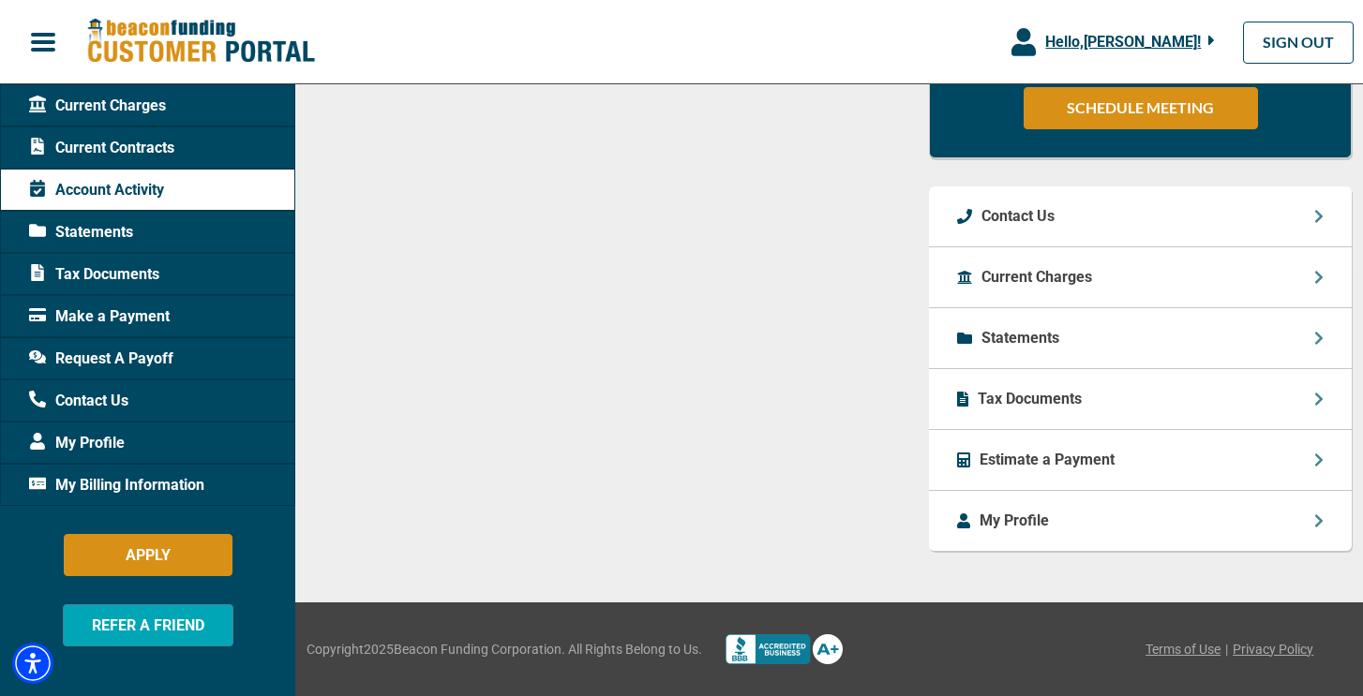
scroll to position [1169, 0]
click at [1173, 467] on div "Estimate a Payment" at bounding box center [1140, 460] width 423 height 61
click at [1072, 453] on p "Estimate a Payment" at bounding box center [1046, 460] width 135 height 22
click at [109, 111] on span "Current Charges" at bounding box center [97, 106] width 137 height 22
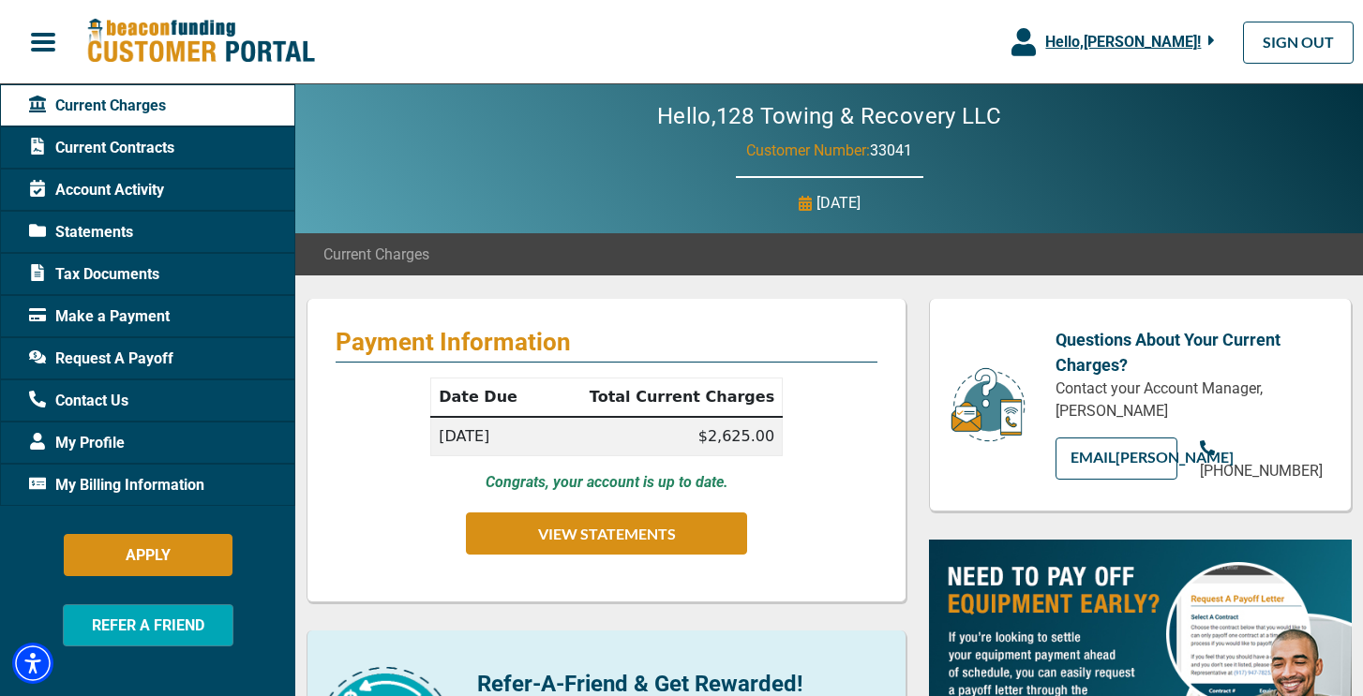
click at [126, 144] on span "Current Contracts" at bounding box center [101, 148] width 145 height 22
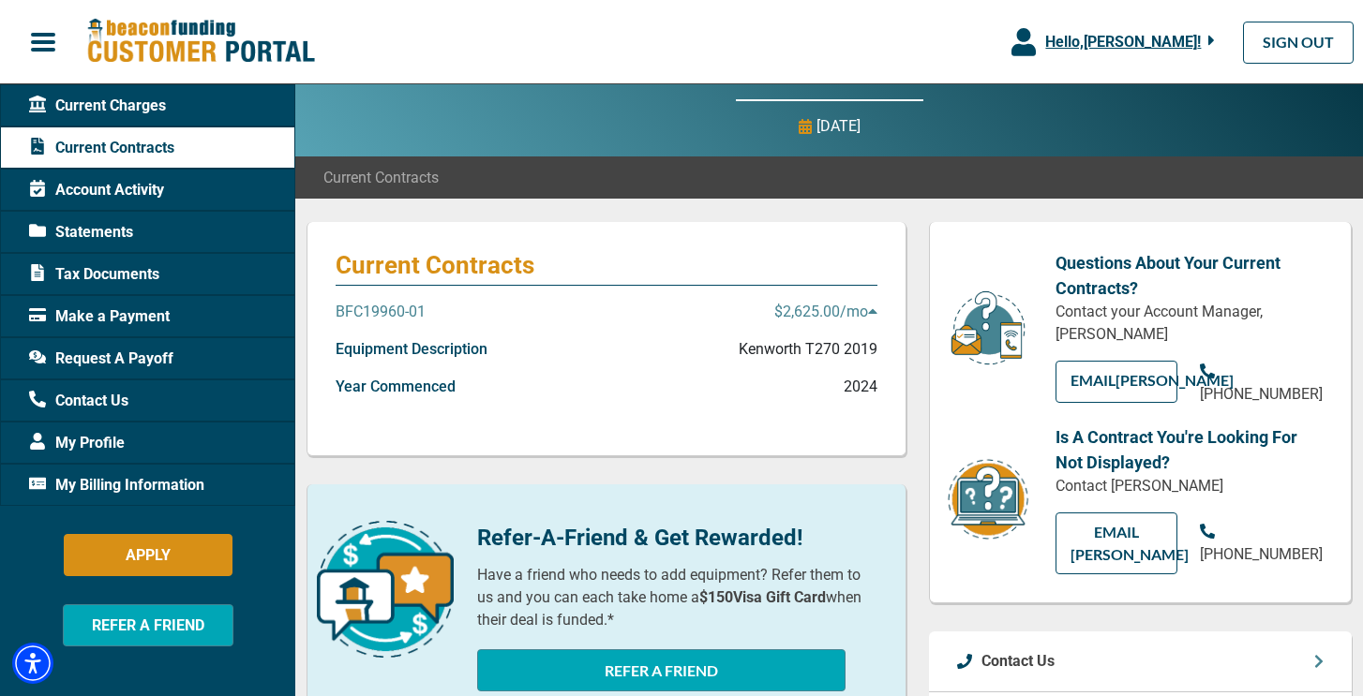
scroll to position [83, 0]
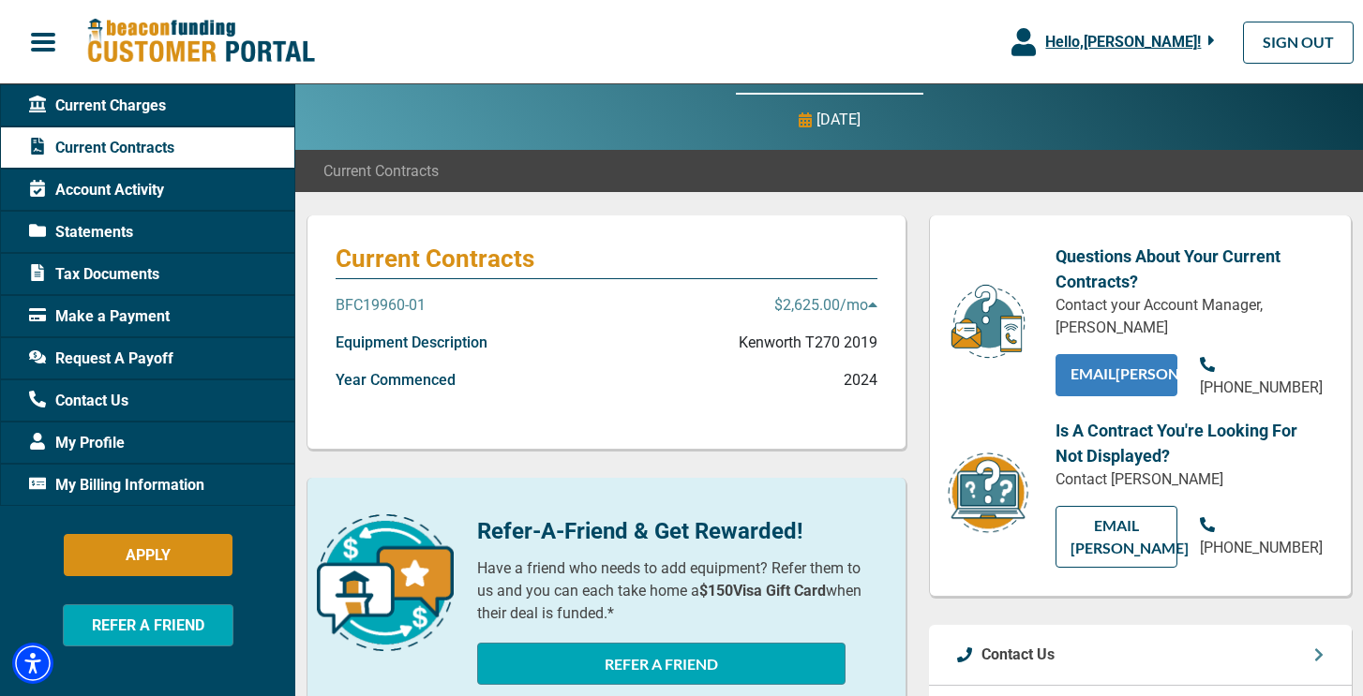
click at [1101, 392] on link "EMAIL [PERSON_NAME]" at bounding box center [1116, 375] width 123 height 42
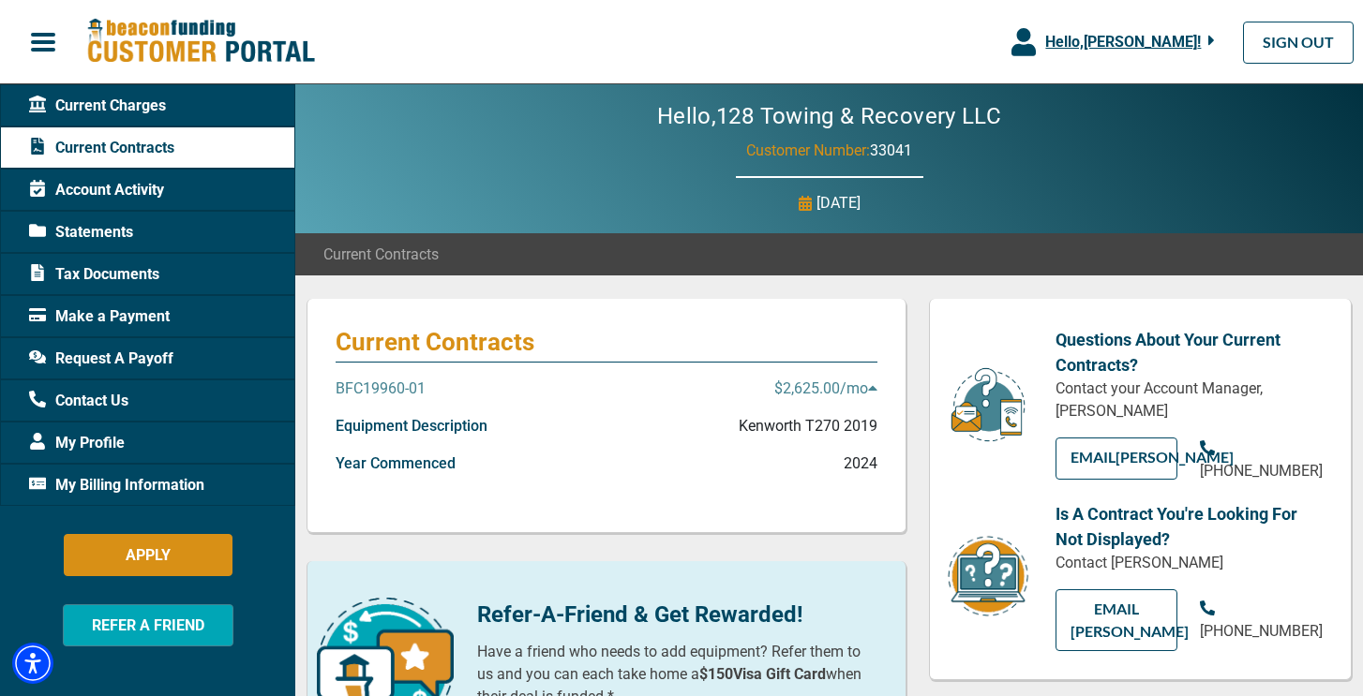
scroll to position [0, 0]
click at [817, 153] on span "Customer Number:" at bounding box center [808, 151] width 124 height 18
drag, startPoint x: 817, startPoint y: 153, endPoint x: 436, endPoint y: 126, distance: 382.4
click at [436, 127] on div "Hello, 128 Towing & Recovery LLC Customer Number: 33041 [DATE]" at bounding box center [829, 158] width 1068 height 149
